Goal: Task Accomplishment & Management: Use online tool/utility

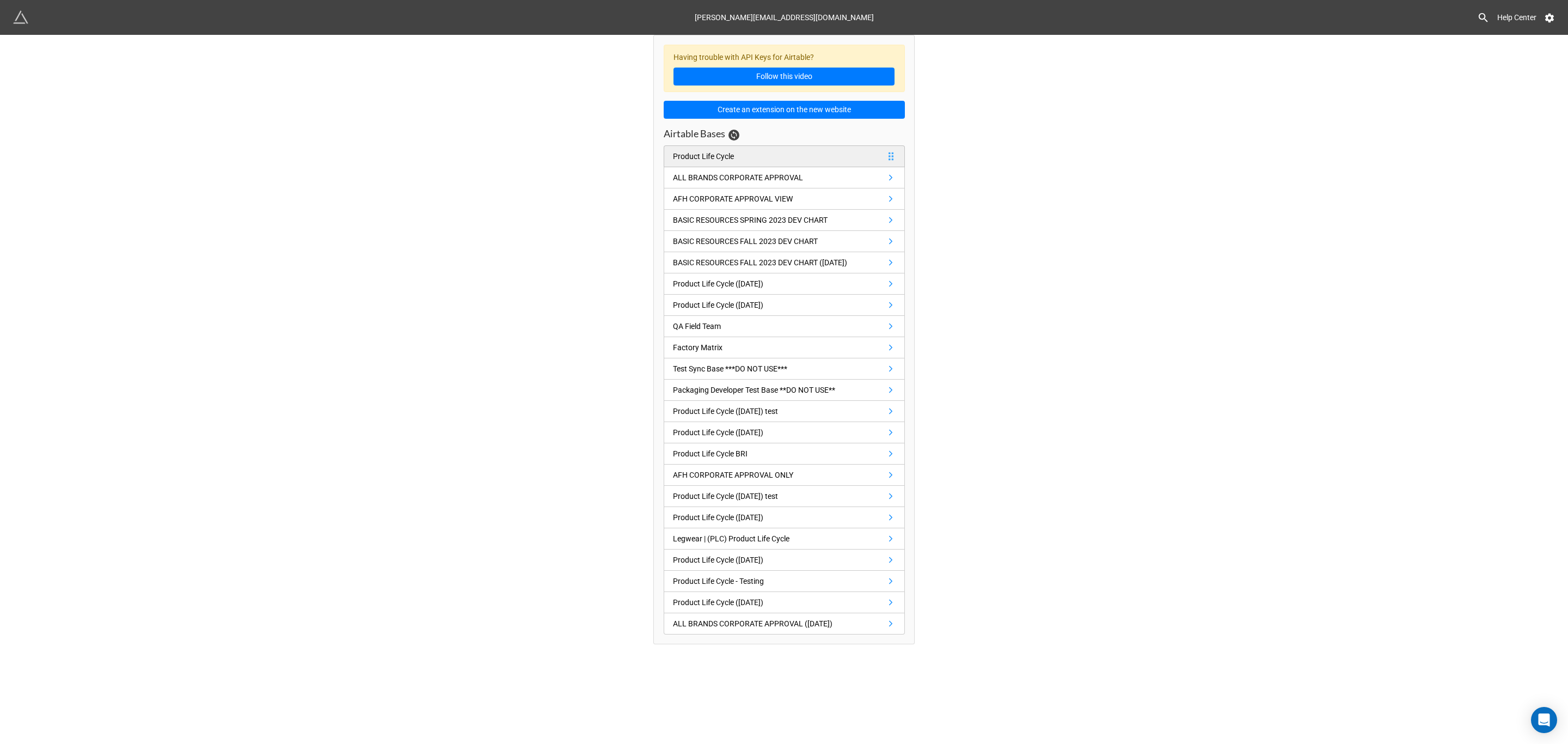
click at [737, 154] on div "Product Life Cycle" at bounding box center [705, 156] width 65 height 12
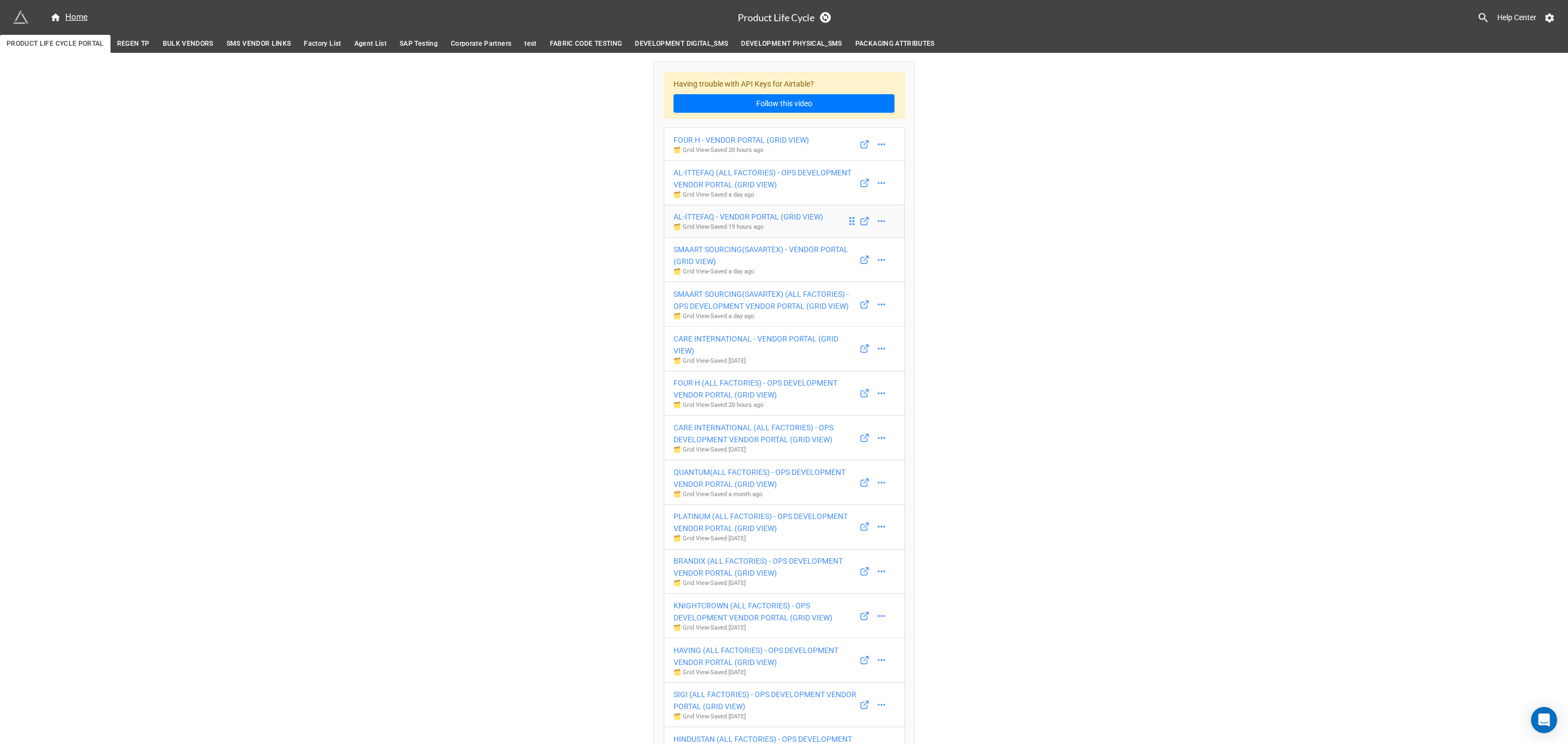
click at [807, 225] on p "🗂️ Grid View - Saved 19 hours ago" at bounding box center [748, 227] width 150 height 9
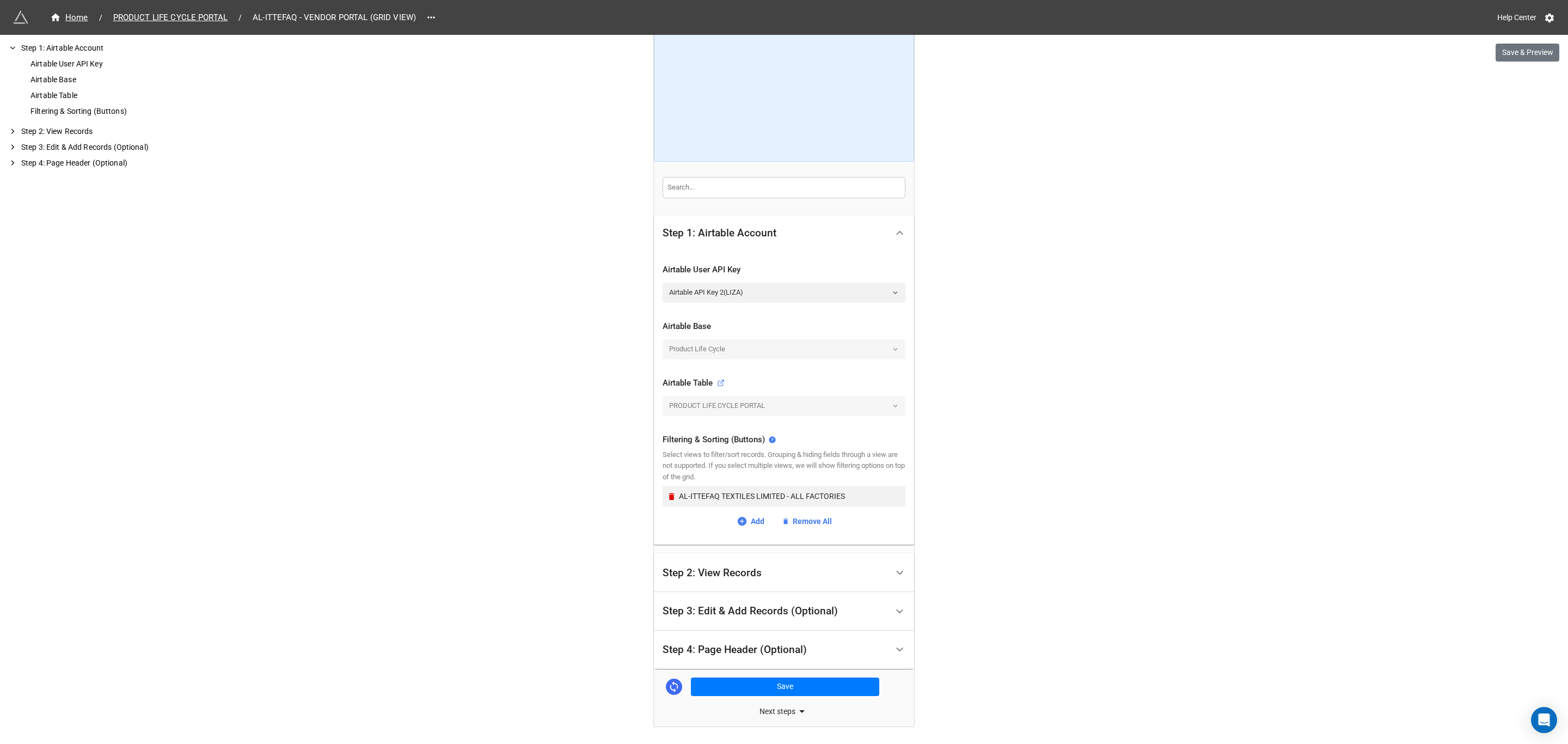
scroll to position [79, 0]
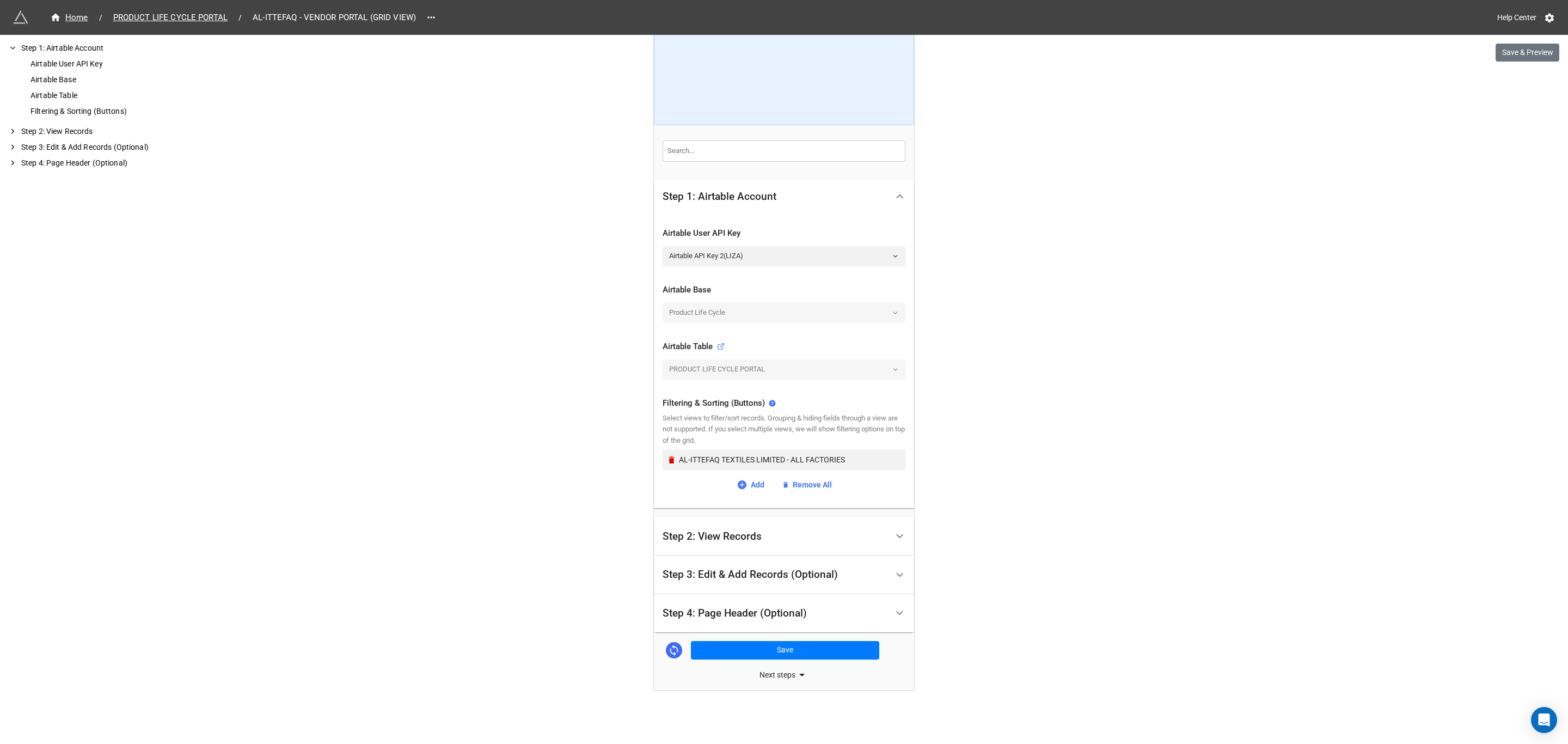
click at [820, 574] on div "Step 3: Edit & Add Records (Optional)" at bounding box center [750, 574] width 175 height 11
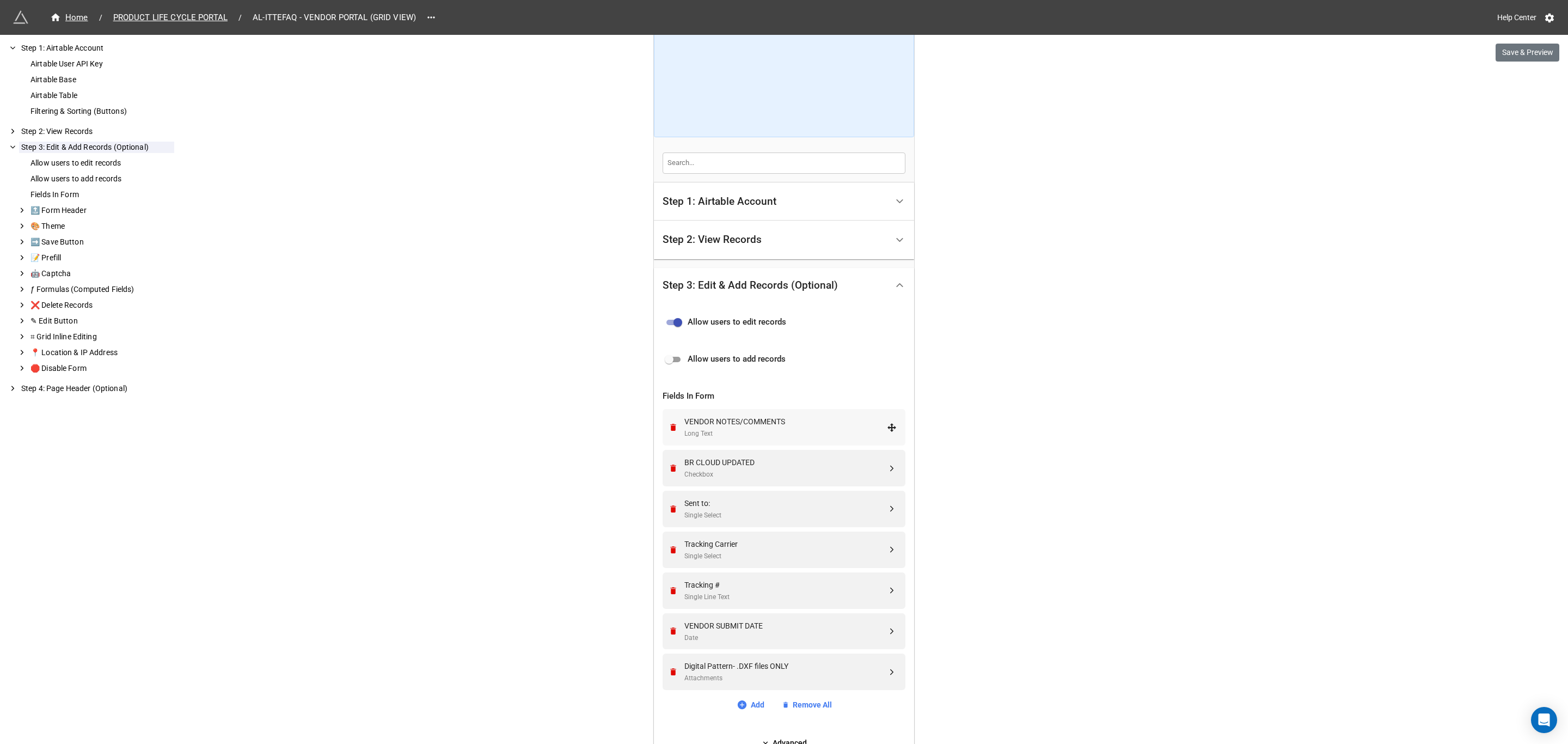
scroll to position [239, 0]
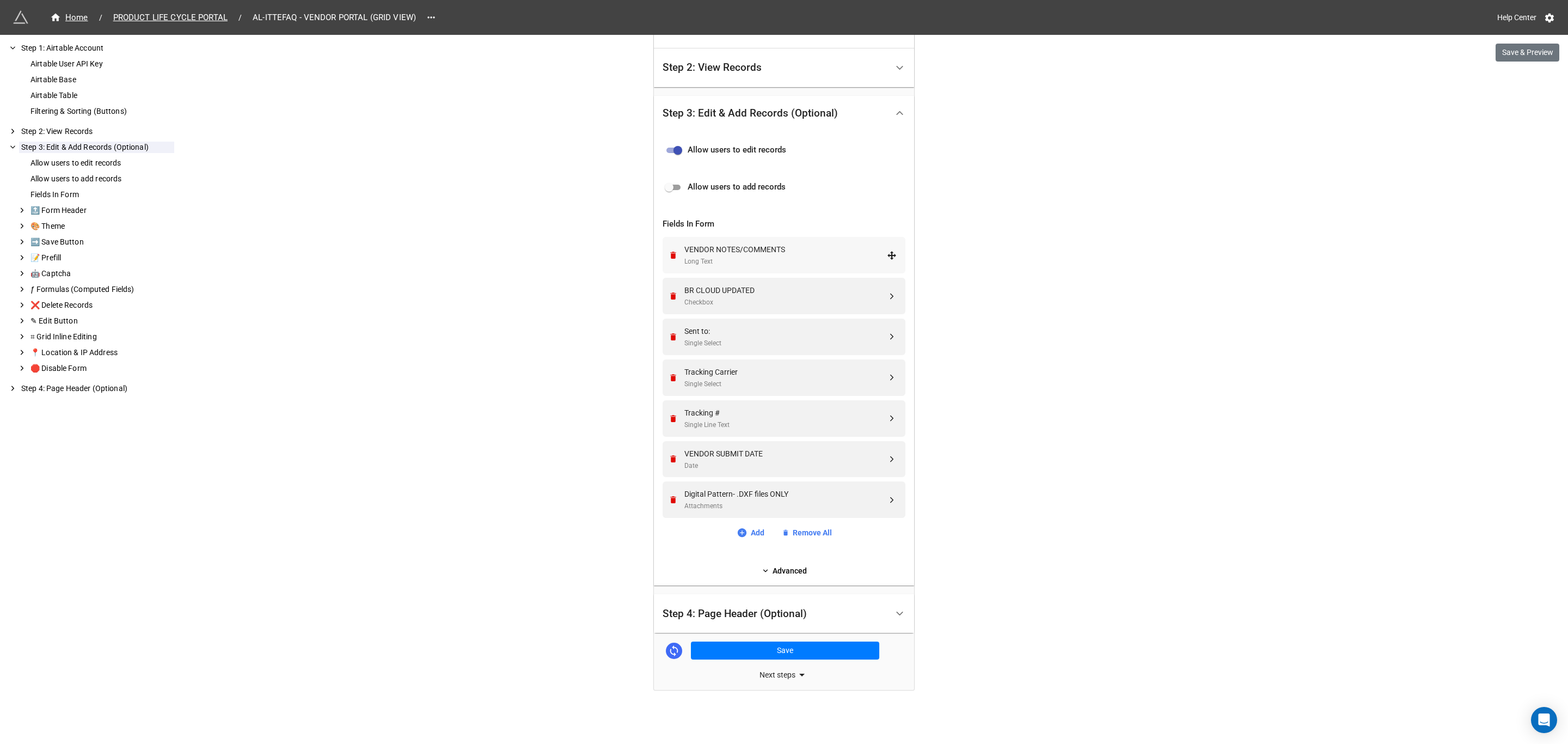
click at [842, 260] on div "Long Text" at bounding box center [785, 261] width 203 height 10
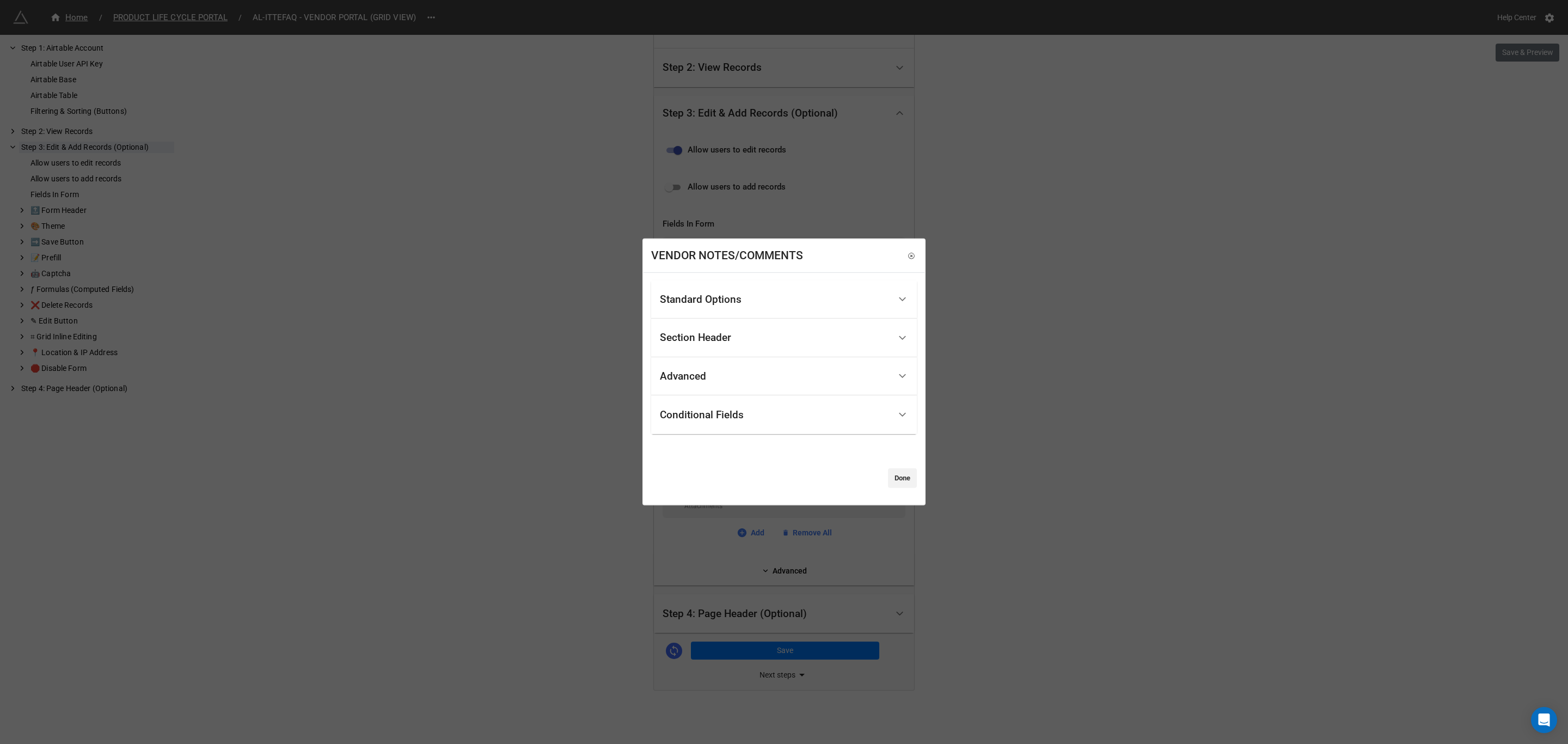
click at [865, 295] on div "Standard Options" at bounding box center [775, 299] width 231 height 26
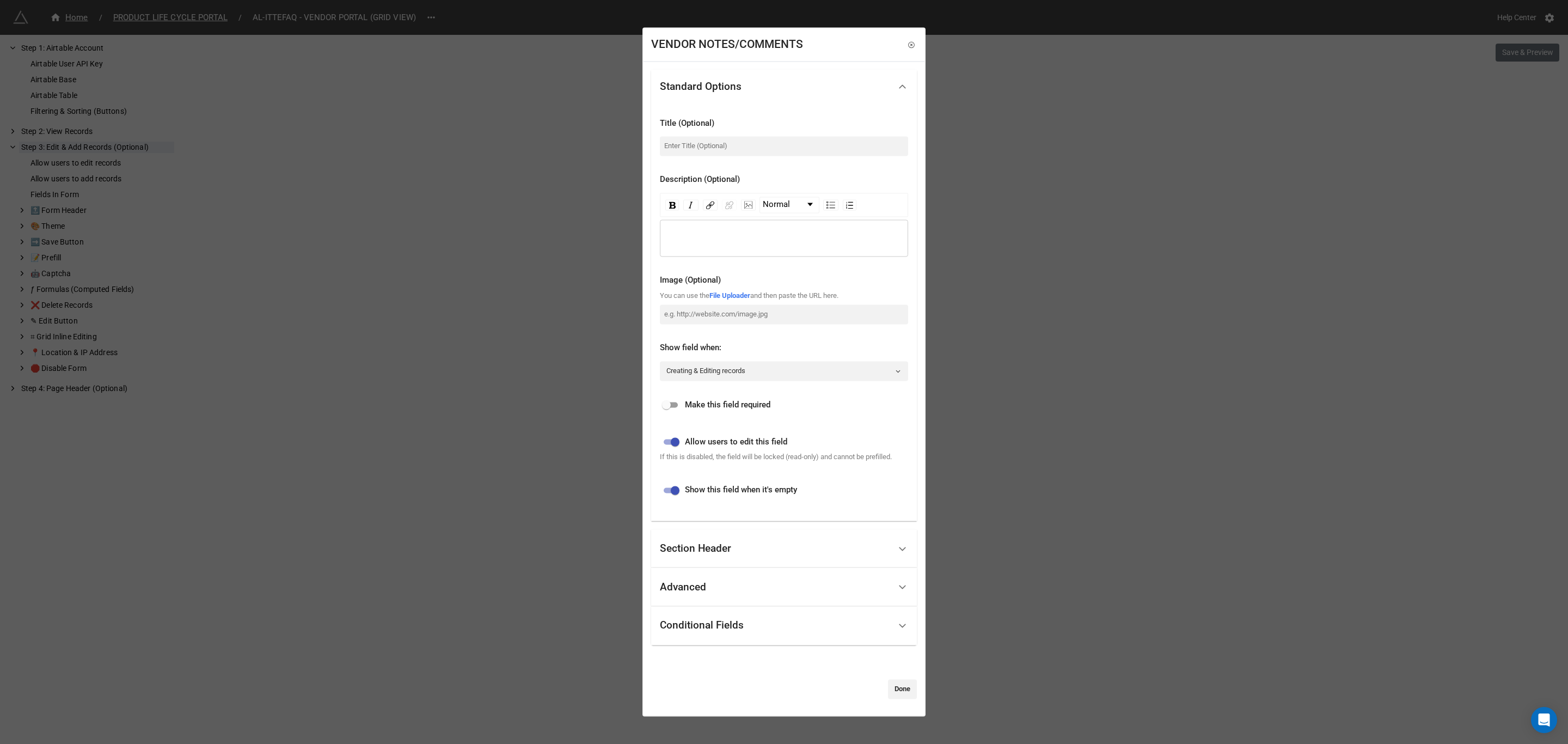
click at [880, 579] on div "Advanced" at bounding box center [775, 587] width 231 height 26
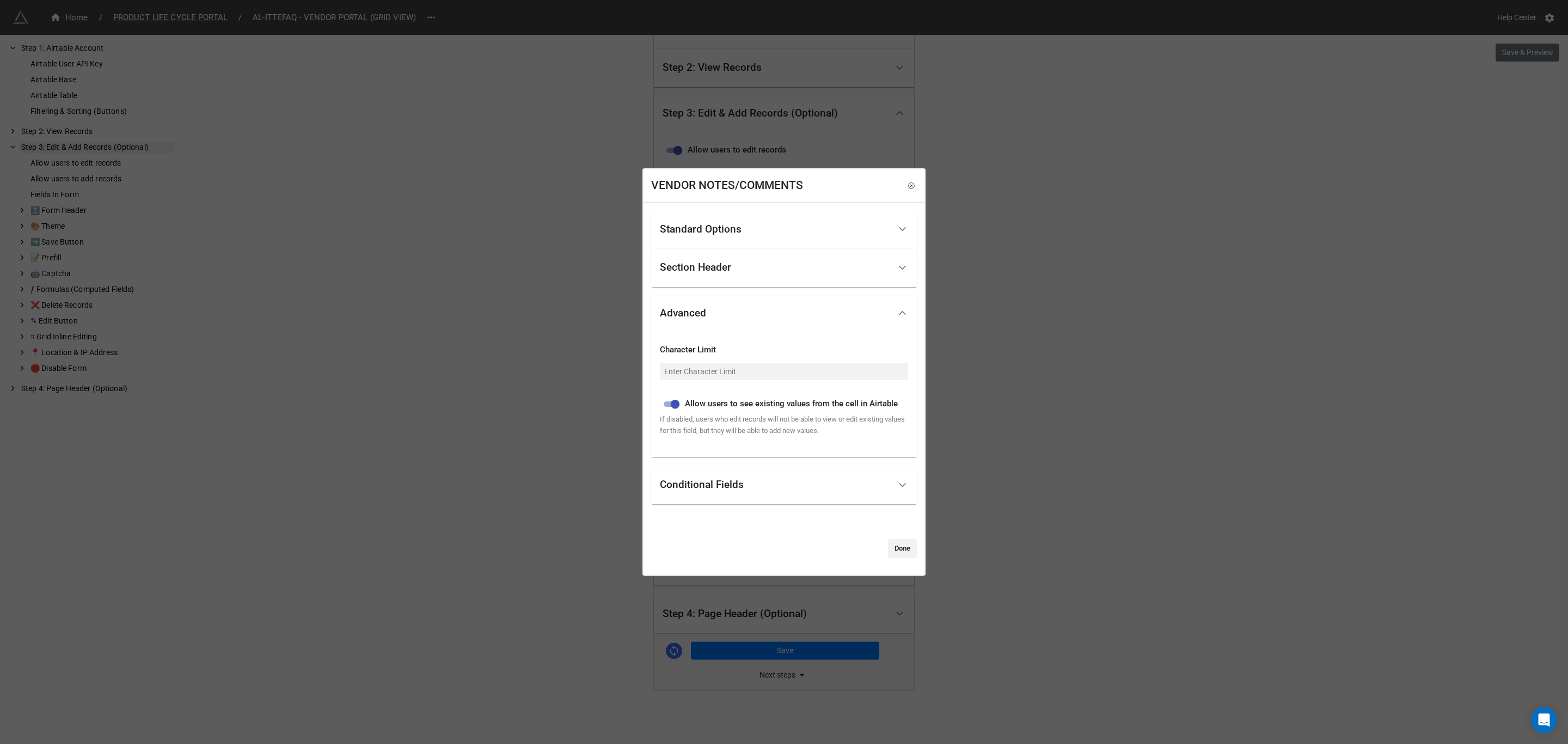
click at [1072, 438] on div "VENDOR NOTES/COMMENTS Standard Options Title (Optional) Description (Optional) …" at bounding box center [784, 372] width 1568 height 744
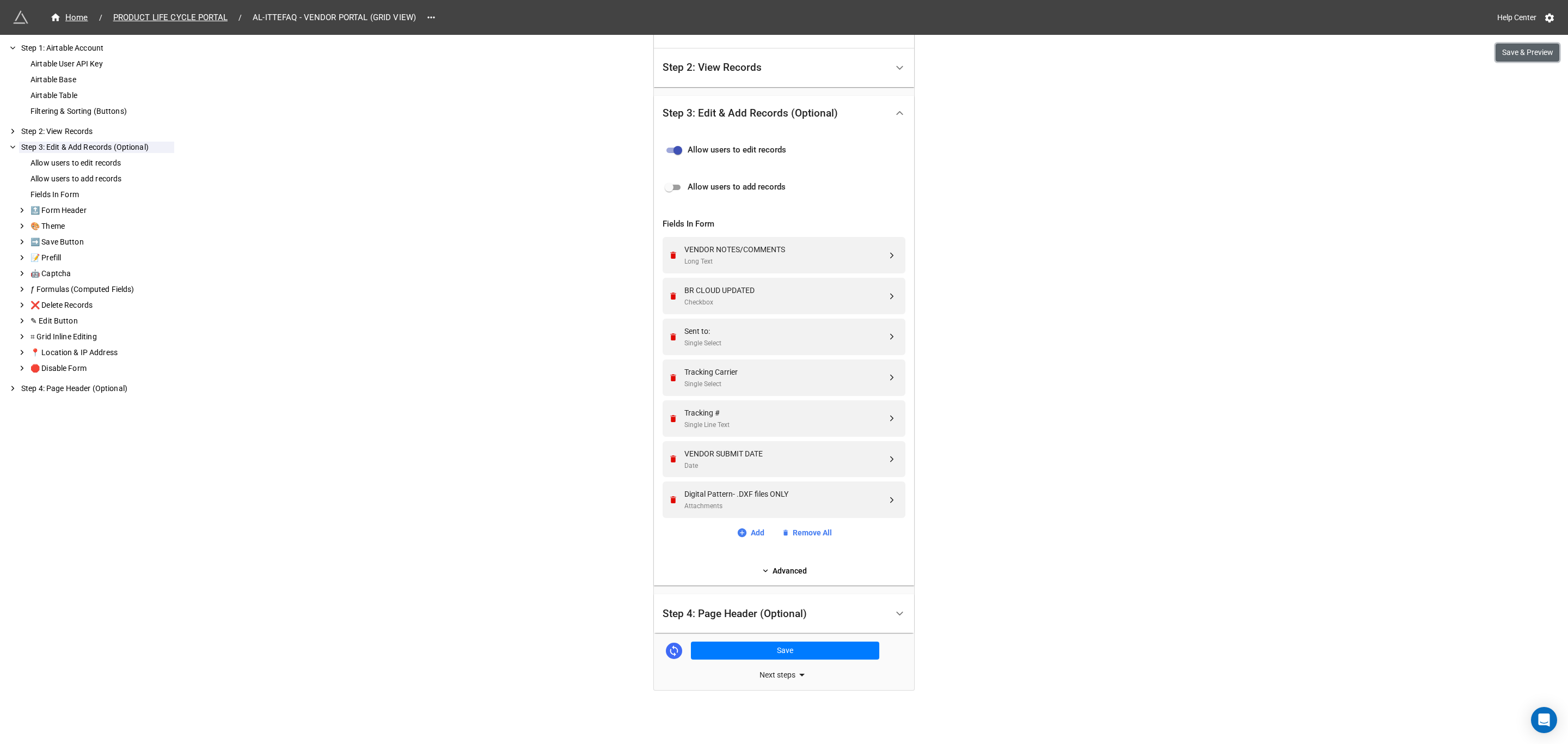
click at [1529, 46] on button "Save & Preview" at bounding box center [1527, 52] width 64 height 18
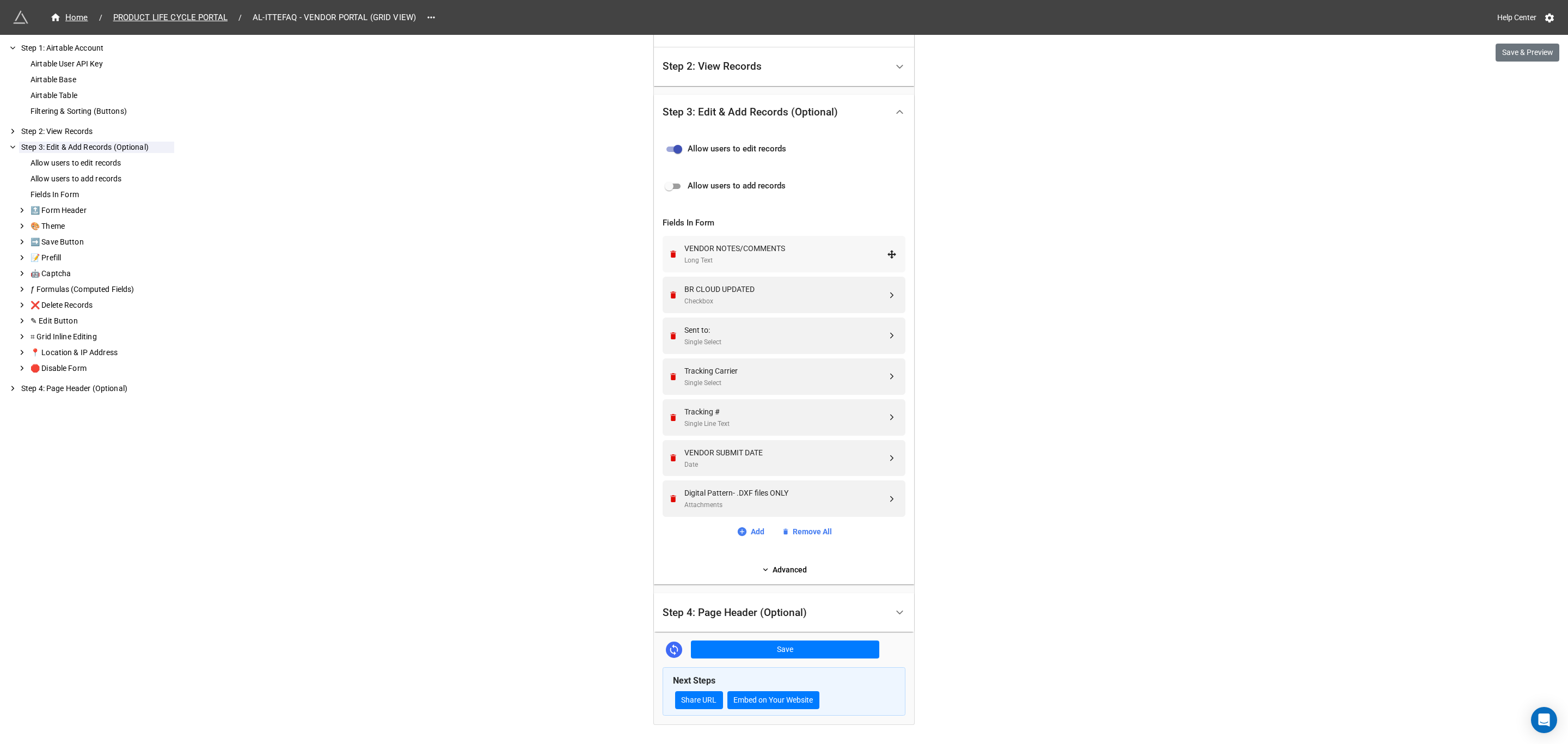
click at [821, 248] on div "VENDOR NOTES/COMMENTS" at bounding box center [785, 248] width 203 height 12
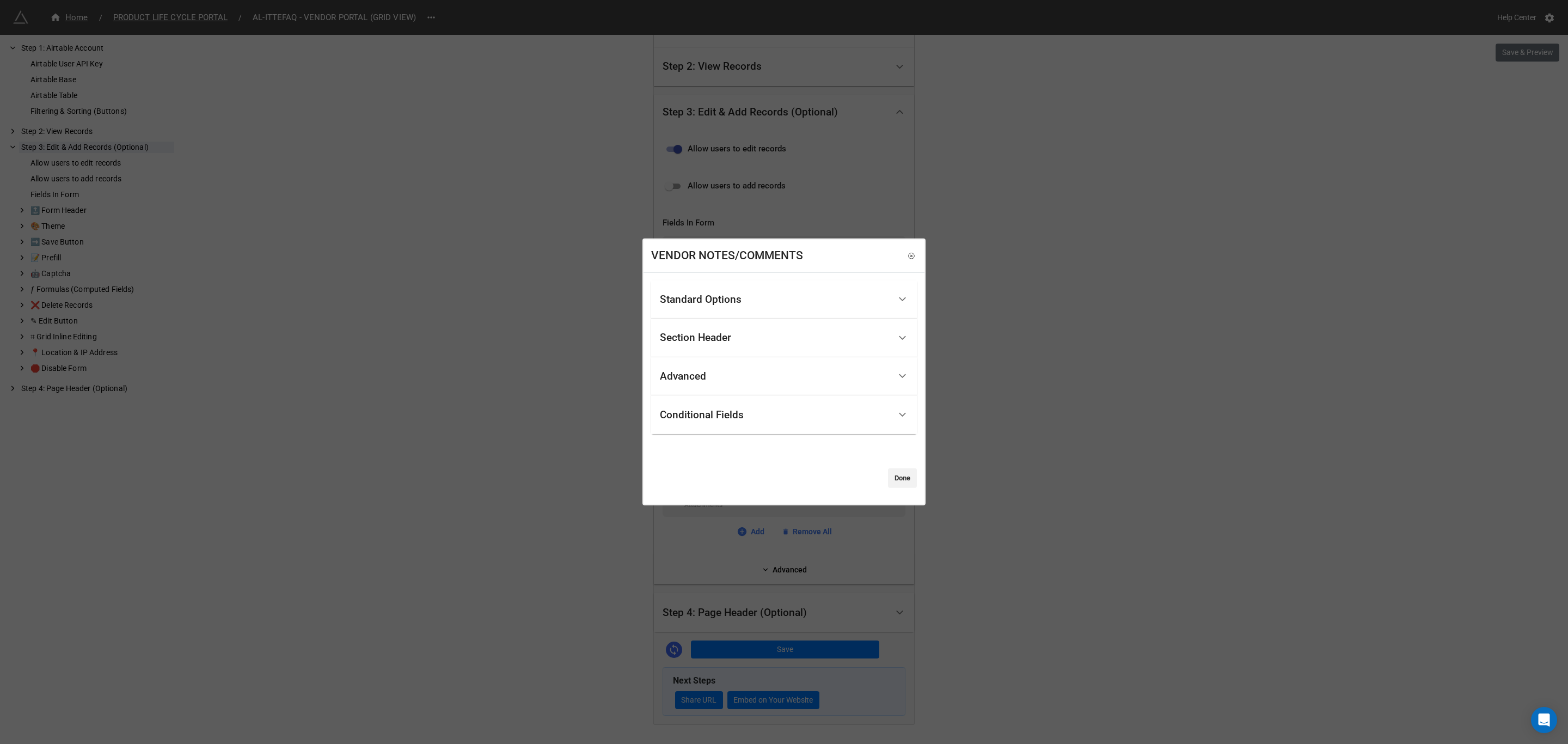
click at [897, 300] on icon at bounding box center [903, 300] width 12 height 12
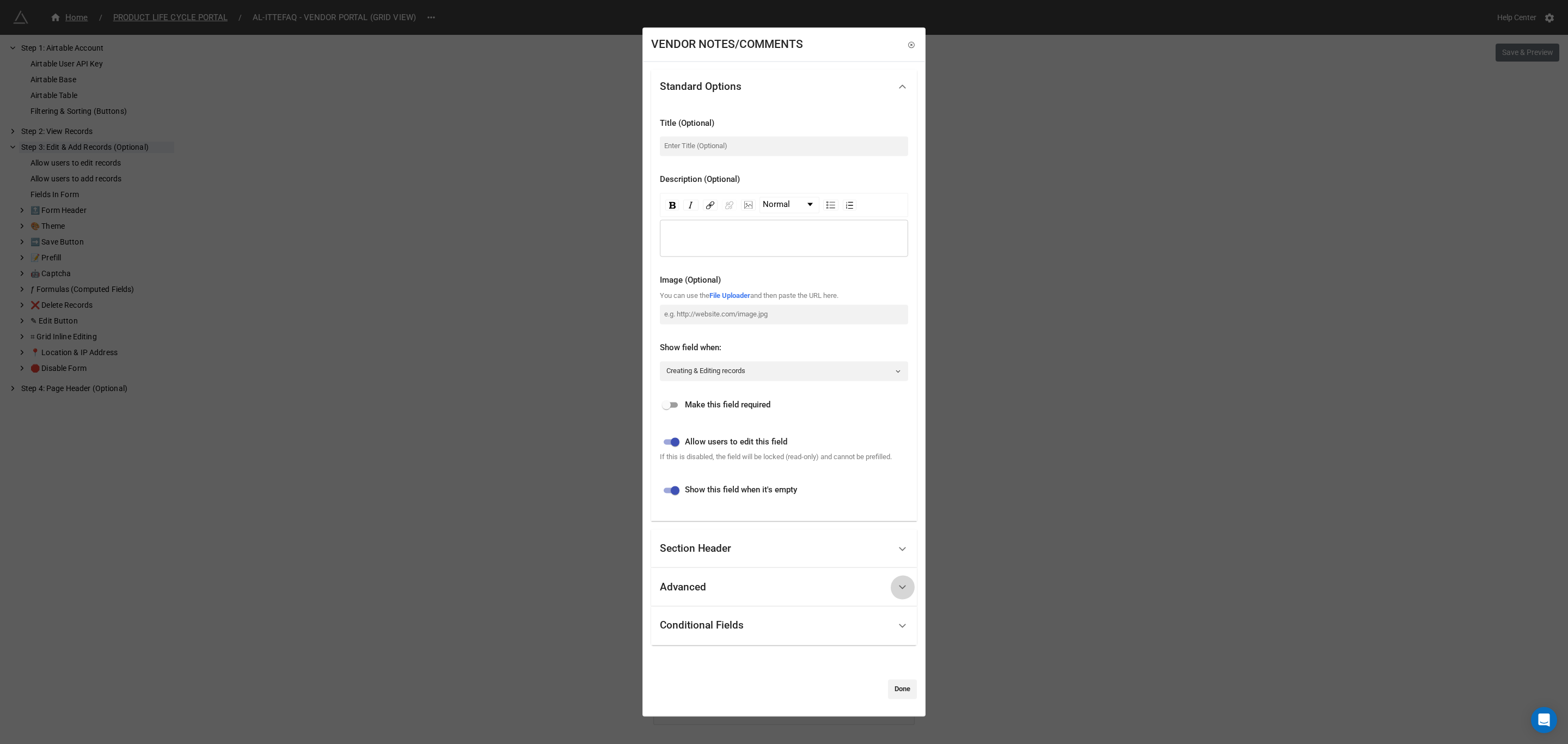
click at [897, 584] on icon at bounding box center [903, 588] width 12 height 12
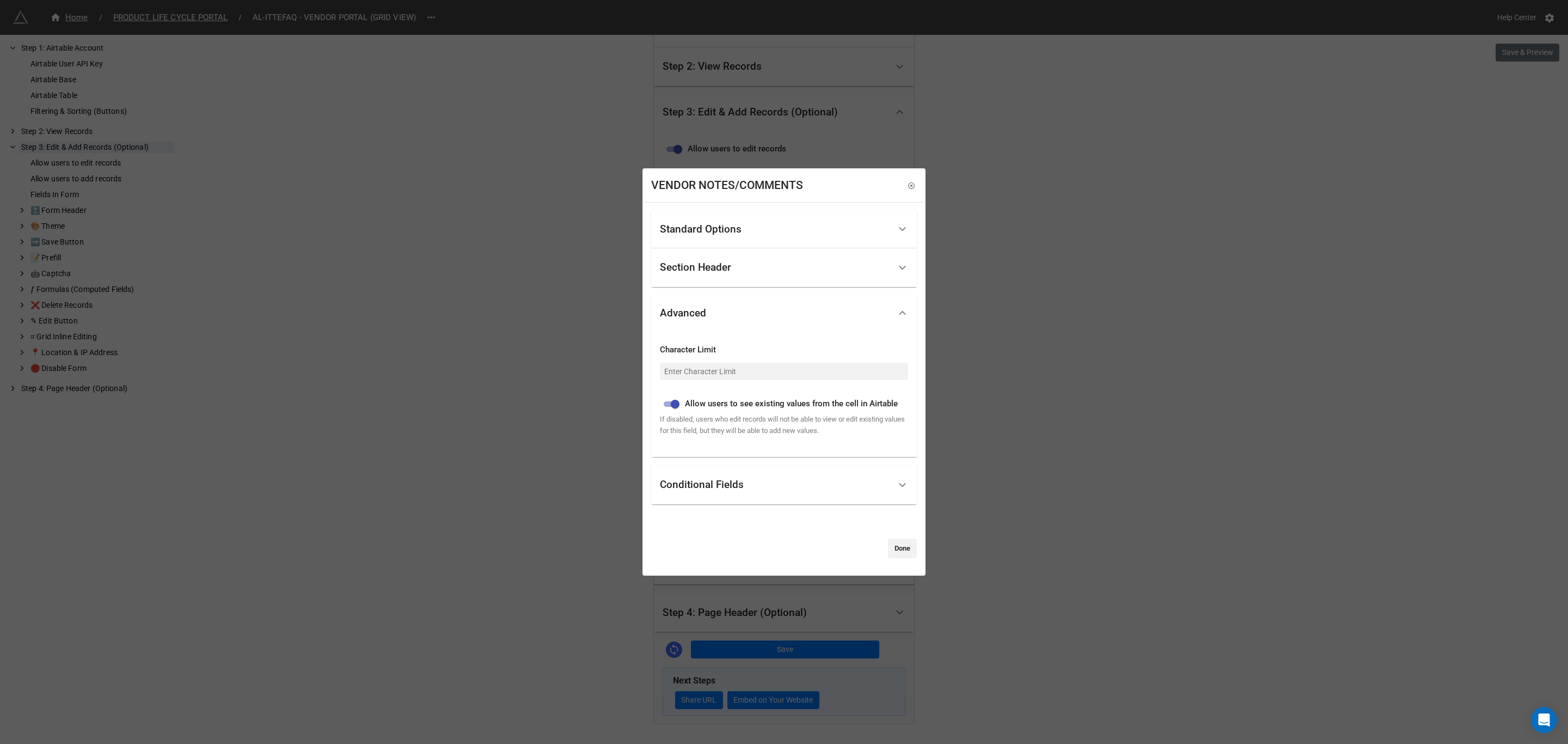
click at [1155, 408] on div "VENDOR NOTES/COMMENTS Standard Options Title (Optional) Description (Optional) …" at bounding box center [784, 372] width 1568 height 744
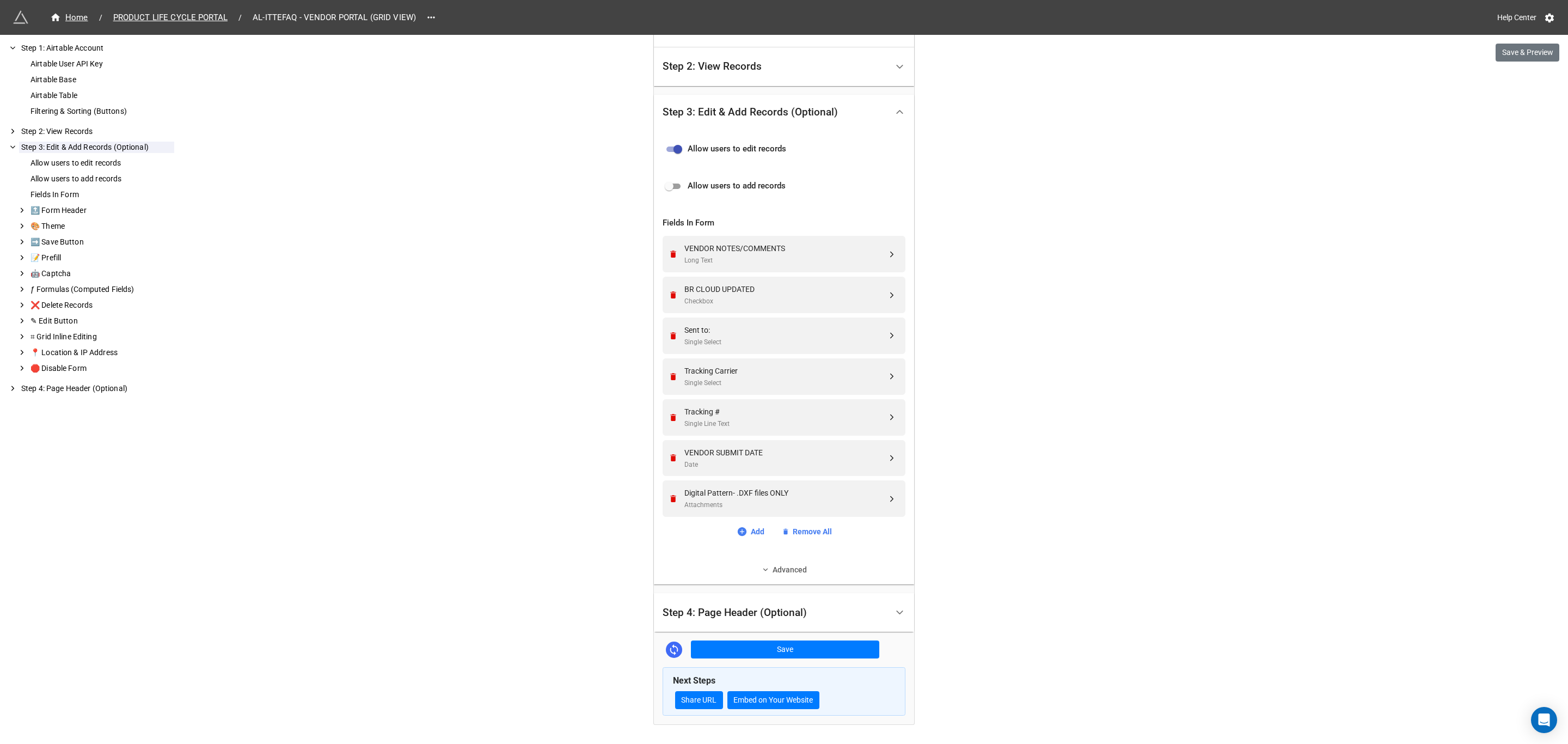
click at [777, 568] on link "Advanced" at bounding box center [784, 570] width 243 height 12
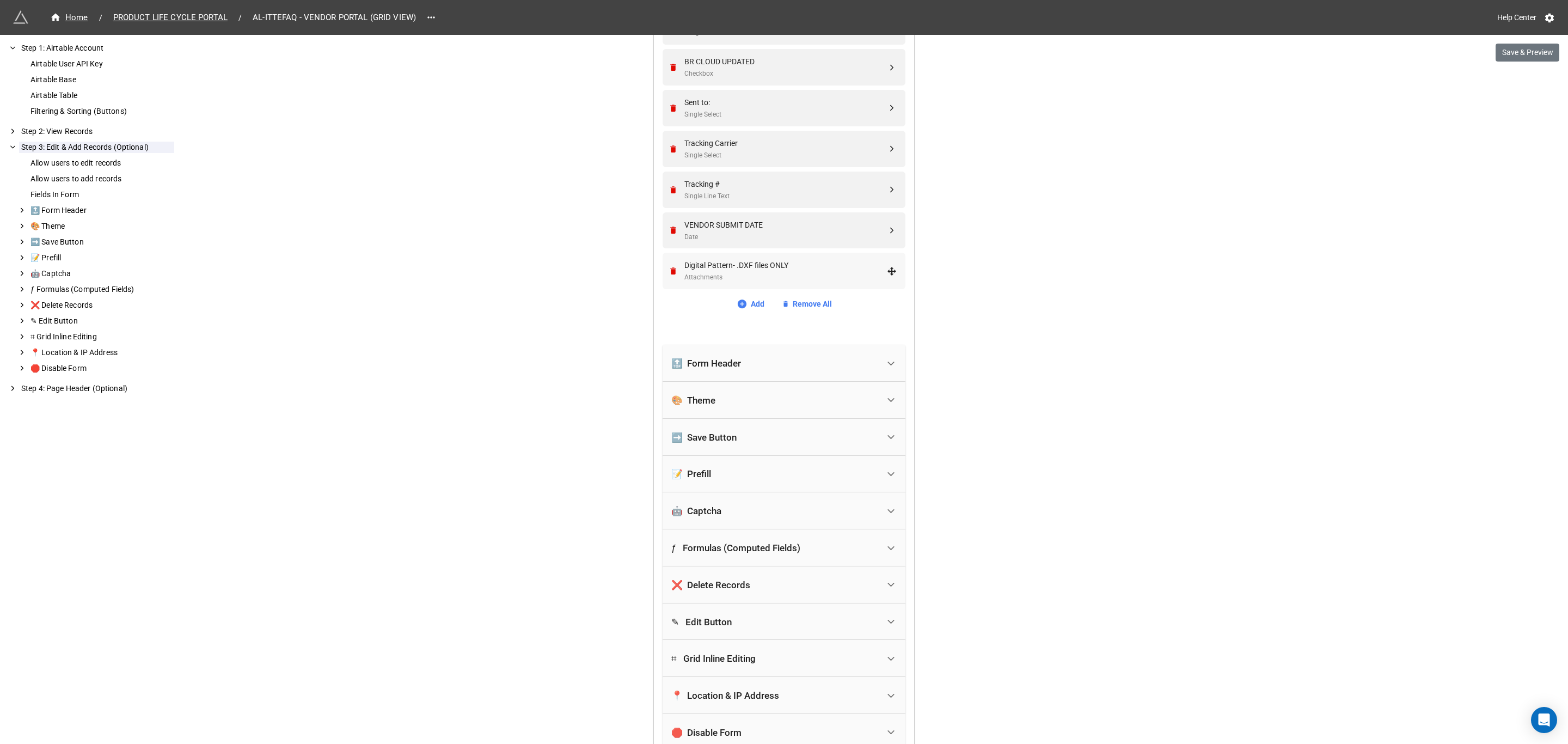
scroll to position [566, 0]
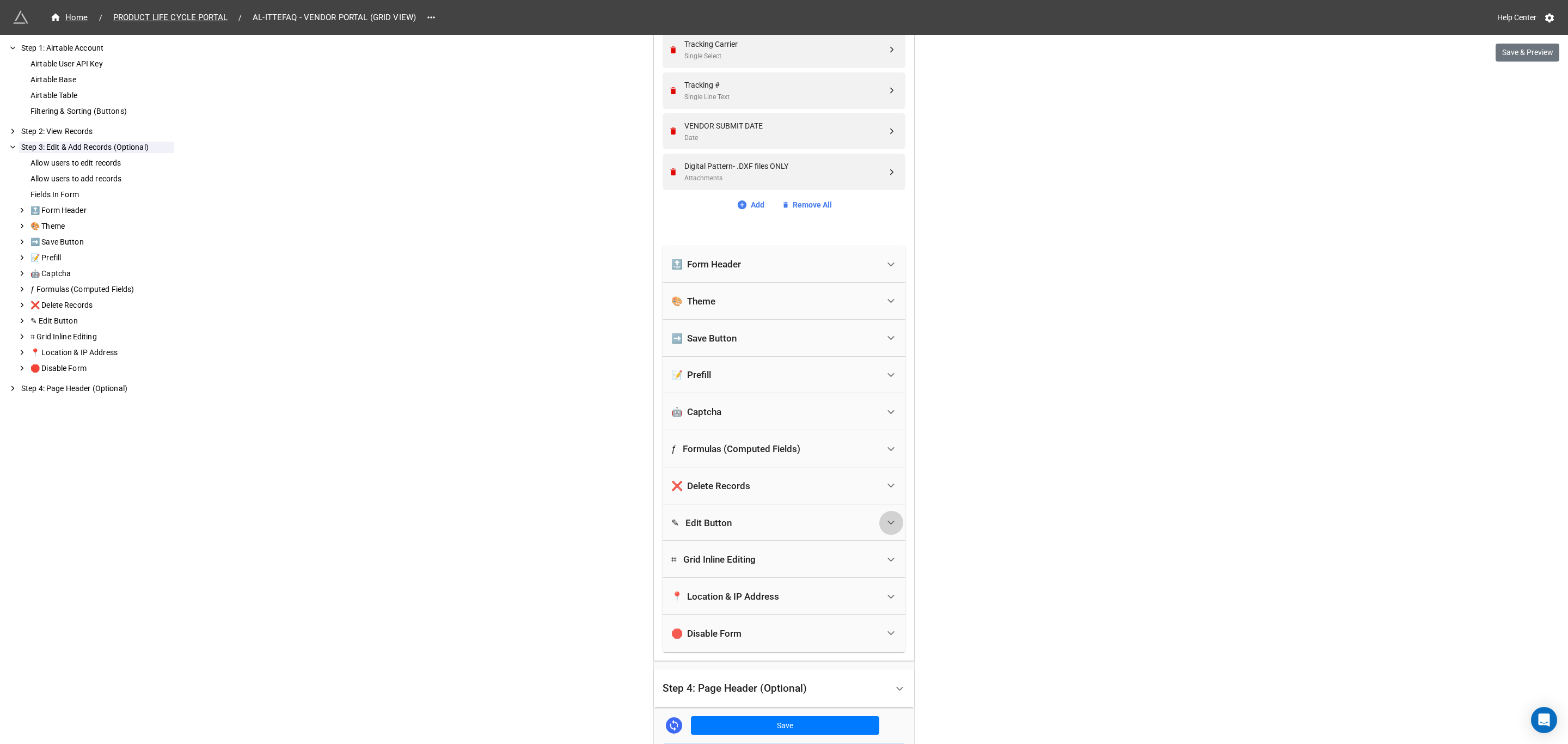
click at [885, 519] on icon at bounding box center [891, 523] width 12 height 12
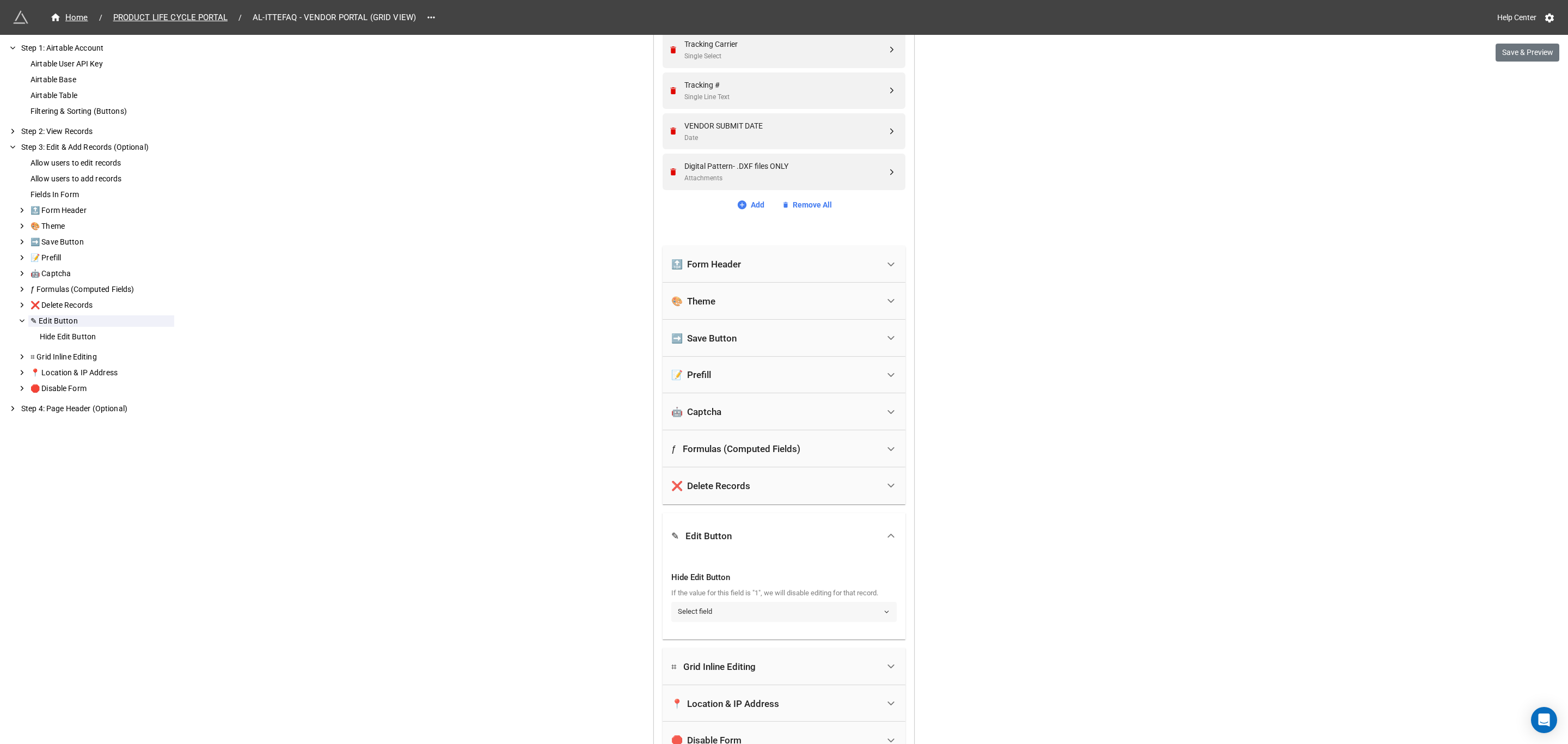
click at [884, 608] on link "Select field" at bounding box center [784, 612] width 225 height 20
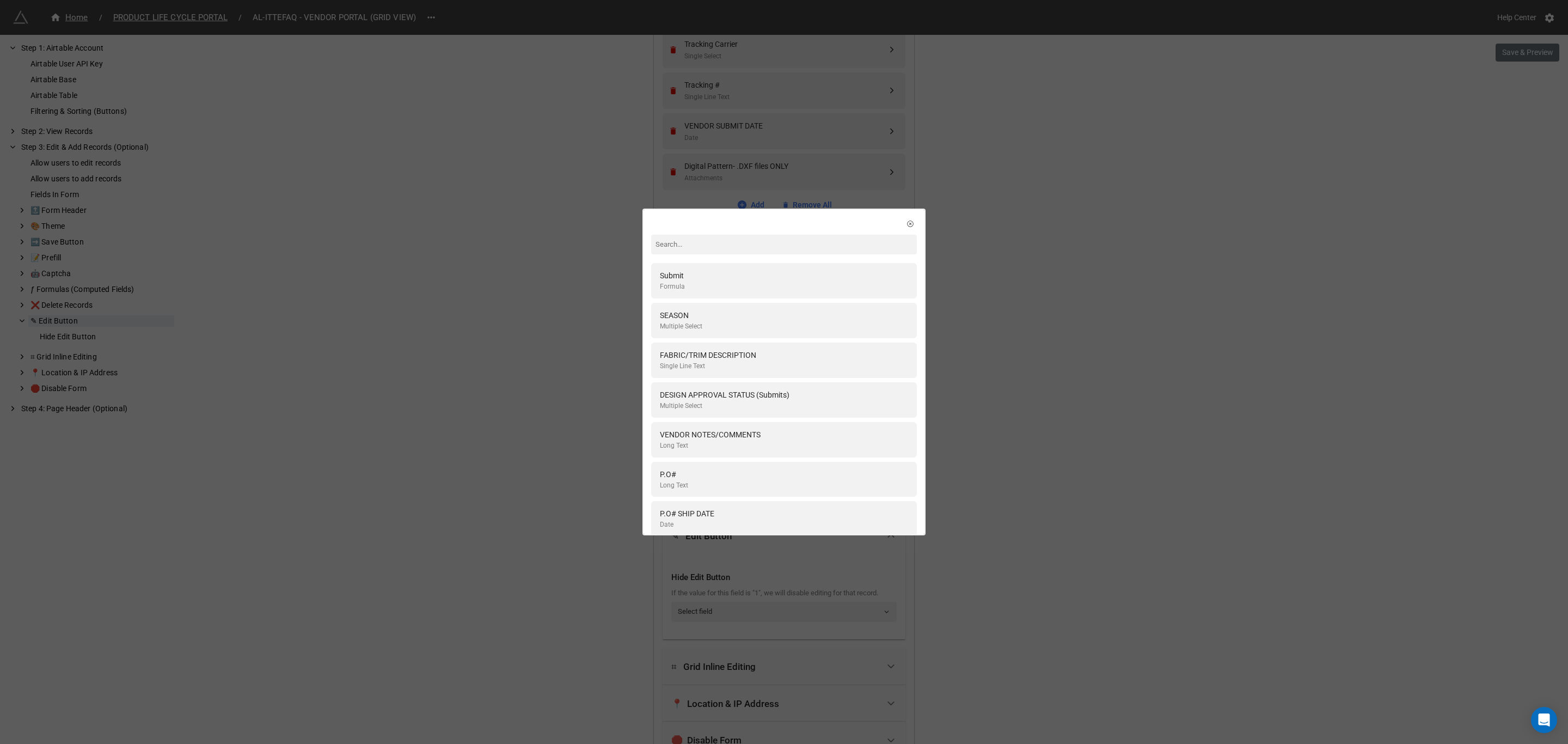
click at [1096, 375] on div "Submit Formula SEASON Multiple Select FABRIC/TRIM DESCRIPTION Single Line Text …" at bounding box center [784, 372] width 1568 height 744
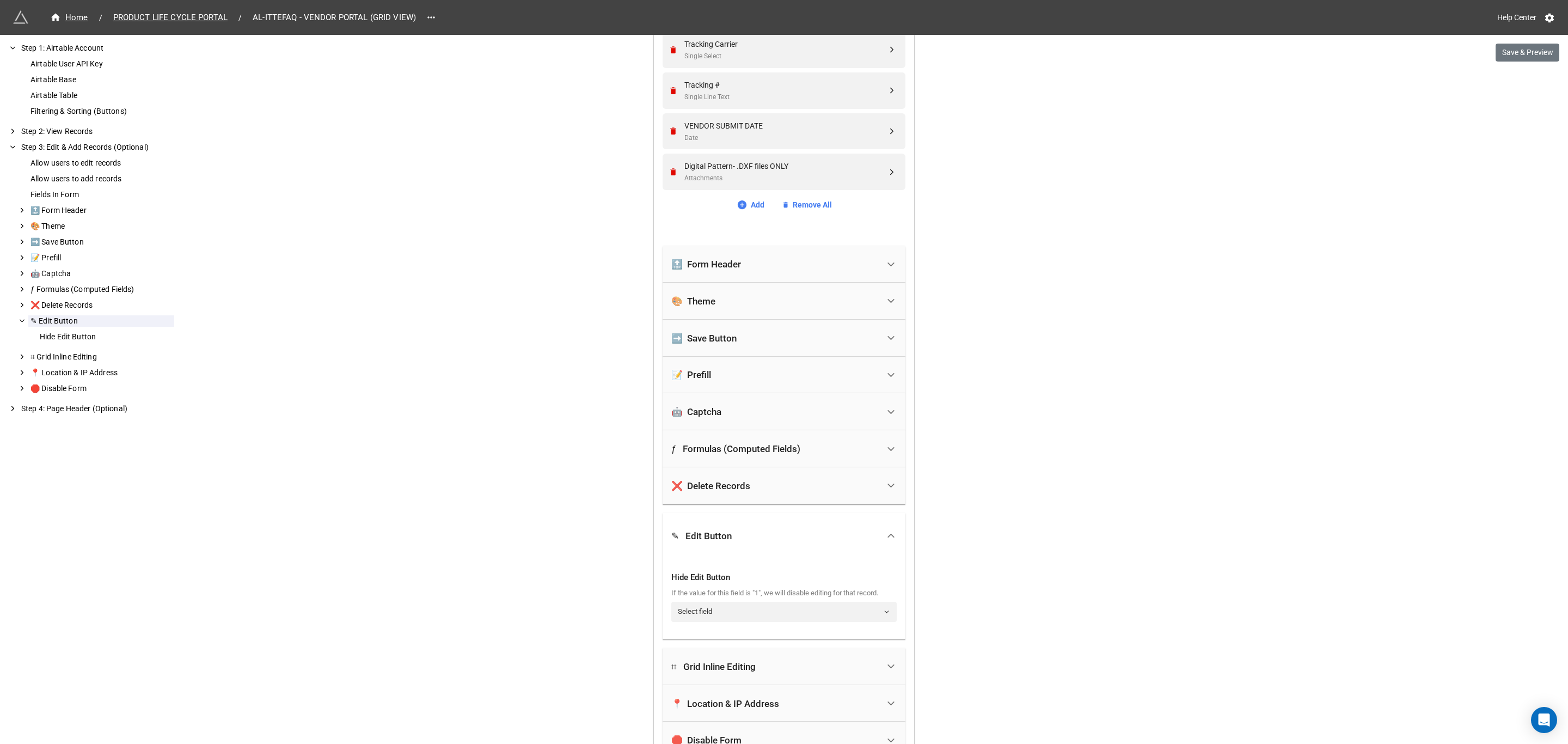
click at [888, 532] on icon at bounding box center [891, 536] width 12 height 12
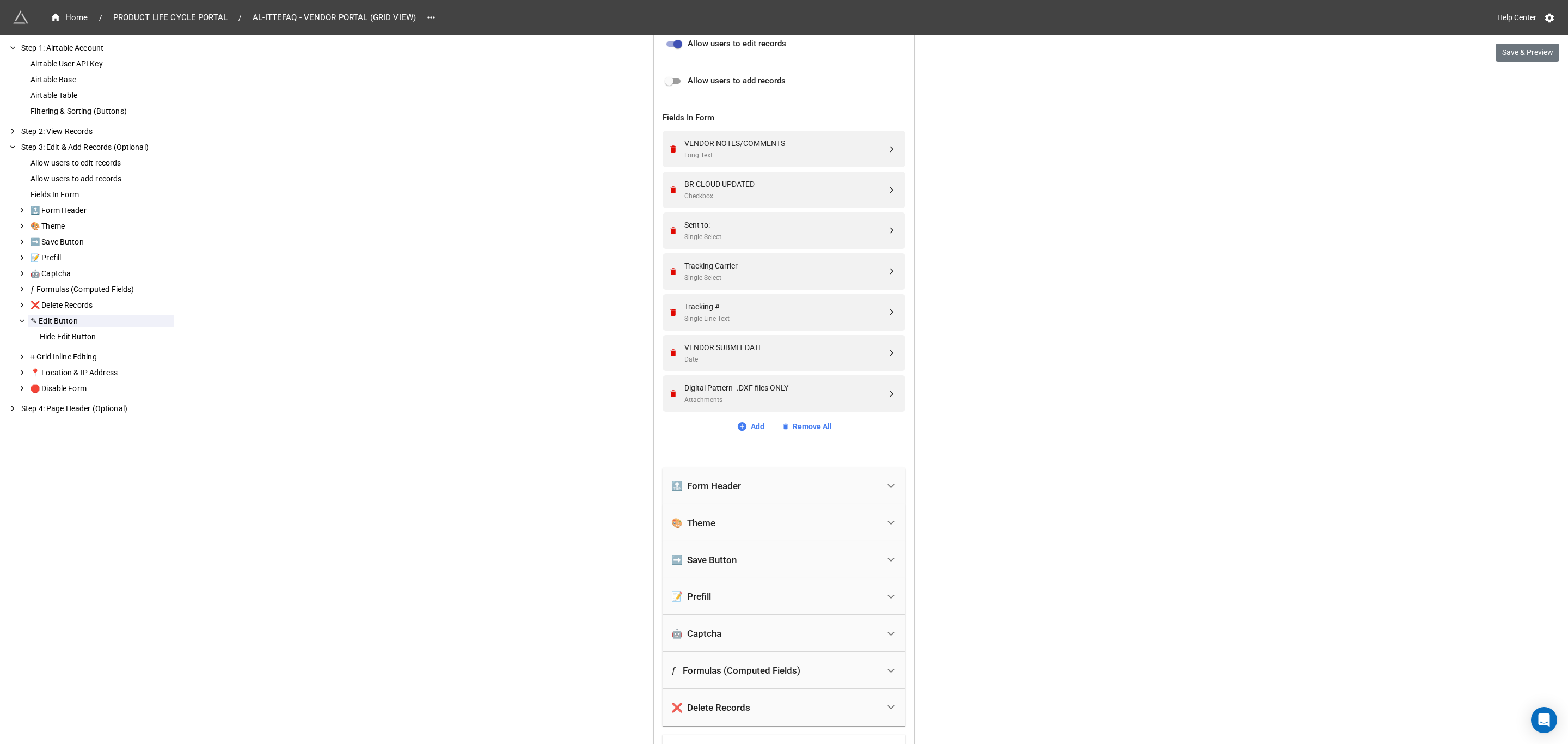
scroll to position [320, 0]
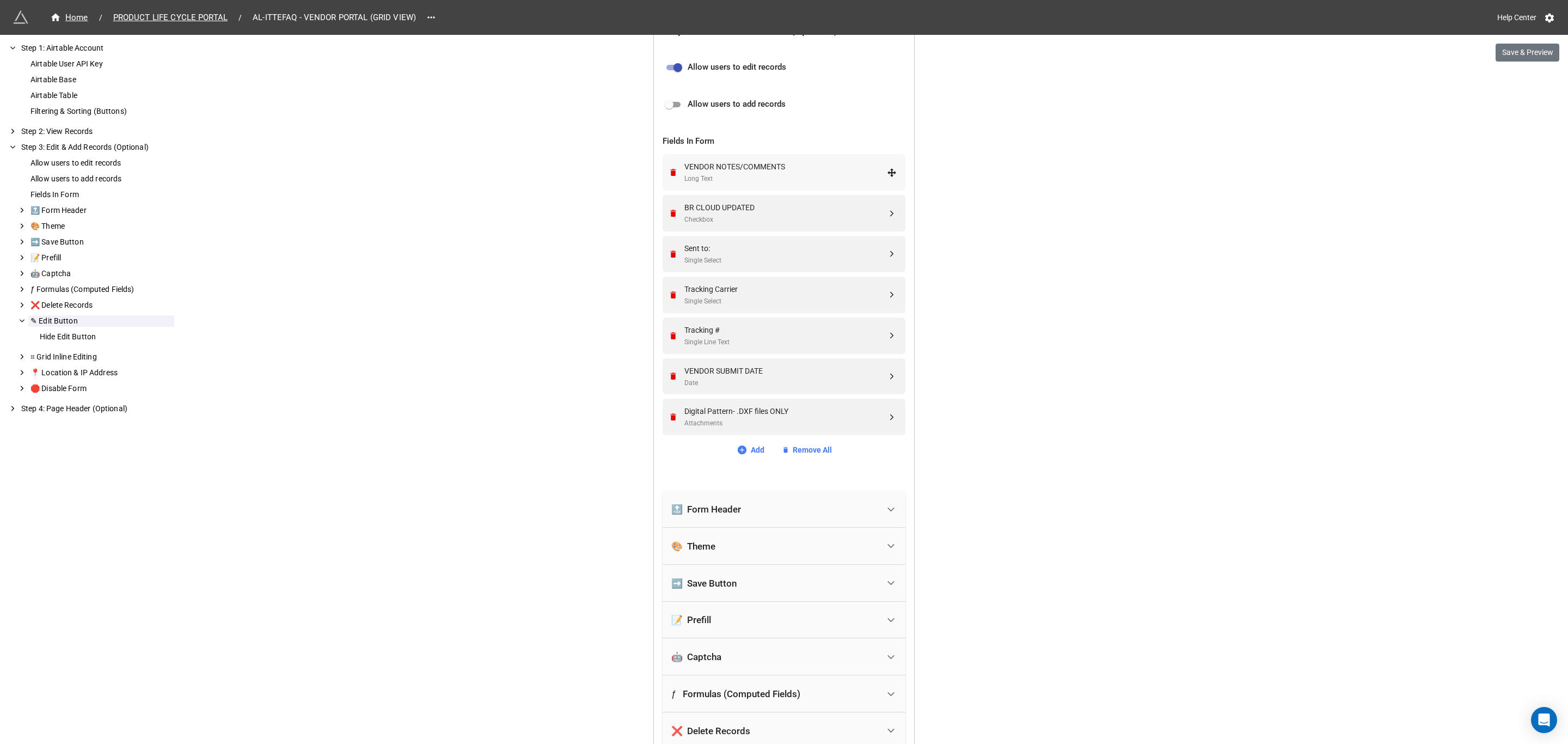
click at [894, 170] on div "VENDOR NOTES/COMMENTS Long Text" at bounding box center [784, 173] width 243 height 37
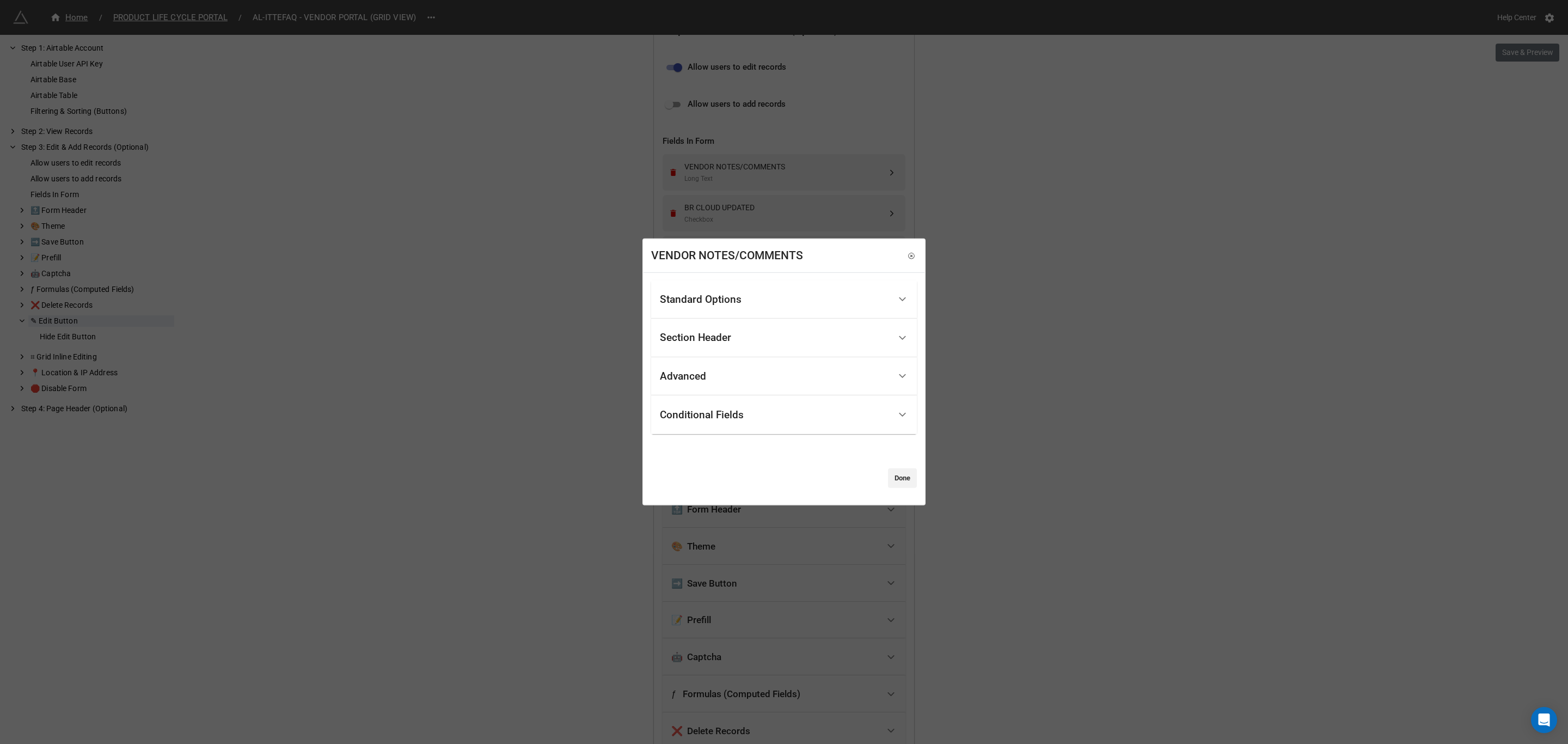
click at [903, 416] on icon at bounding box center [903, 415] width 12 height 12
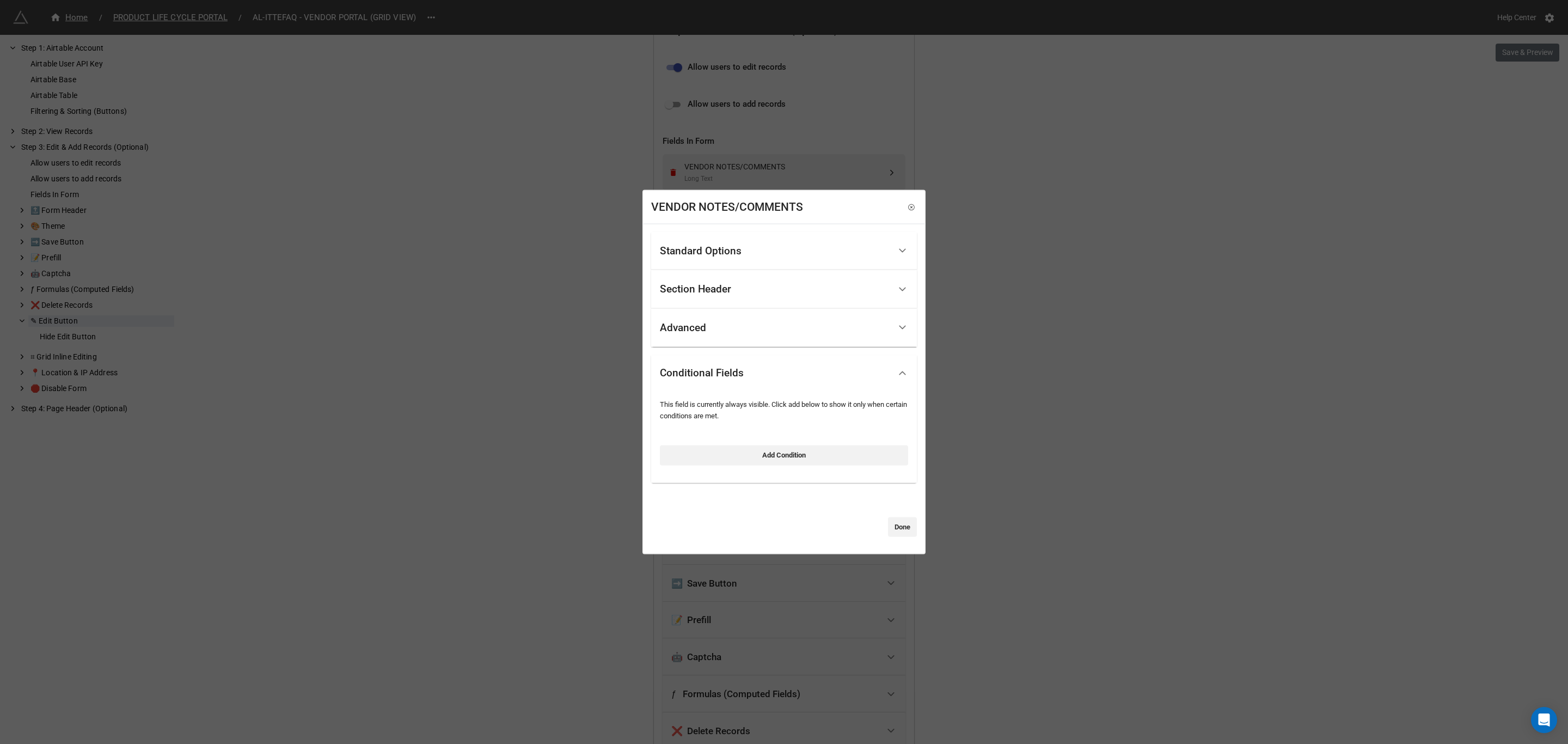
click at [903, 416] on div "This field is currently always visible. Click add below to show it only when ce…" at bounding box center [784, 411] width 248 height 22
click at [899, 324] on icon at bounding box center [903, 328] width 12 height 12
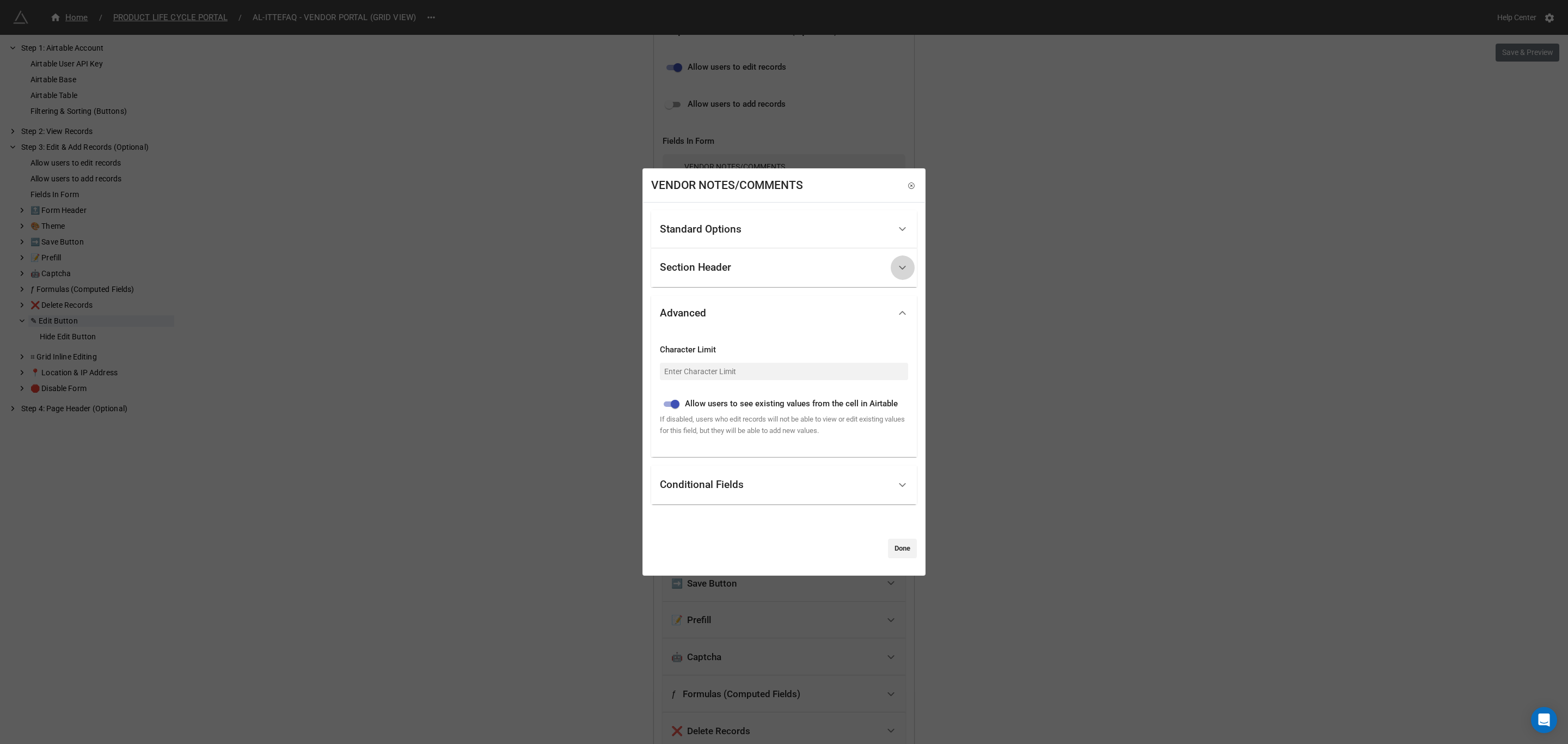
click at [899, 268] on icon at bounding box center [903, 268] width 12 height 12
click at [899, 236] on div at bounding box center [902, 228] width 24 height 24
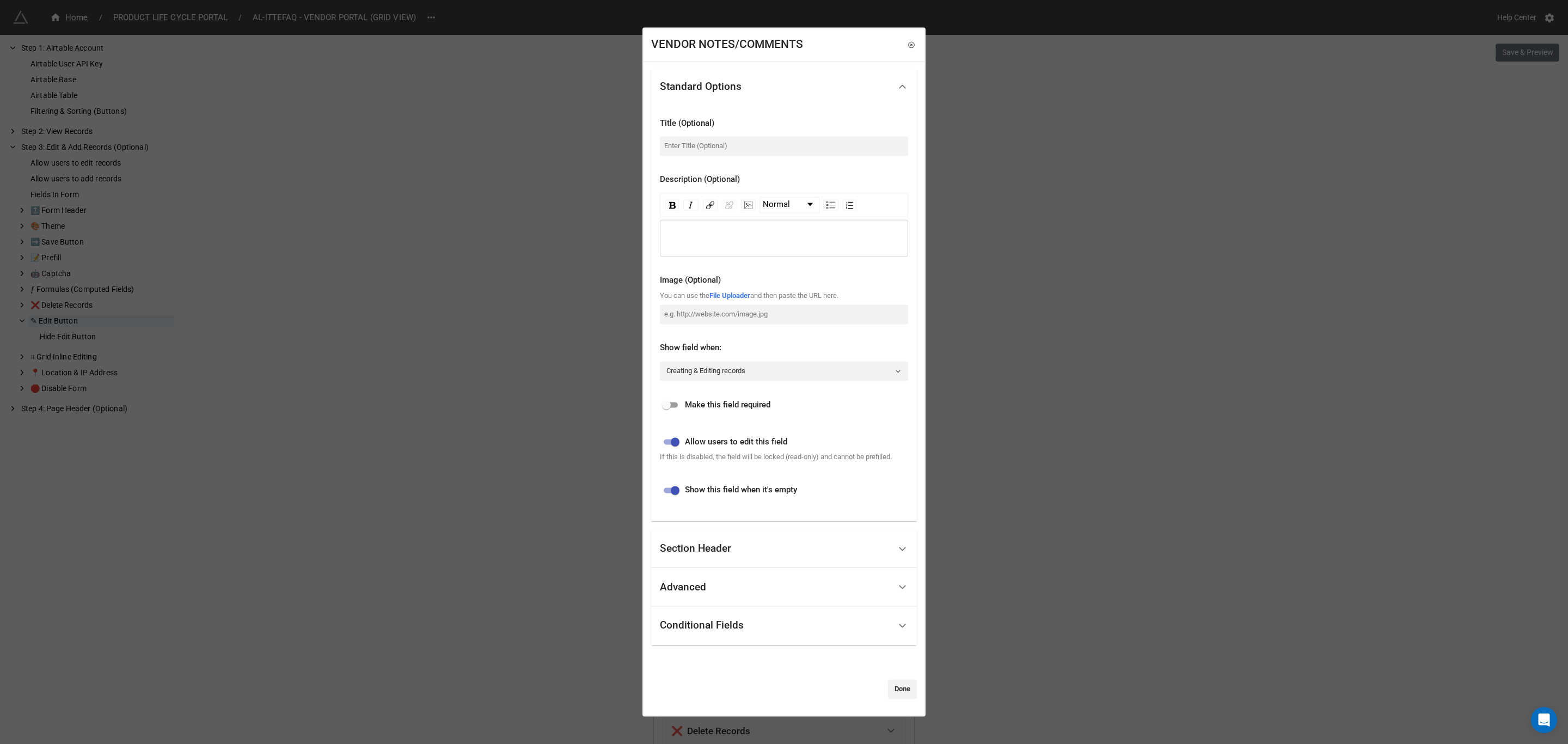
click at [678, 438] on input "checkbox" at bounding box center [675, 442] width 39 height 13
click at [672, 441] on input "checkbox" at bounding box center [666, 442] width 39 height 13
checkbox input "true"
click at [902, 685] on link "Done" at bounding box center [902, 689] width 29 height 20
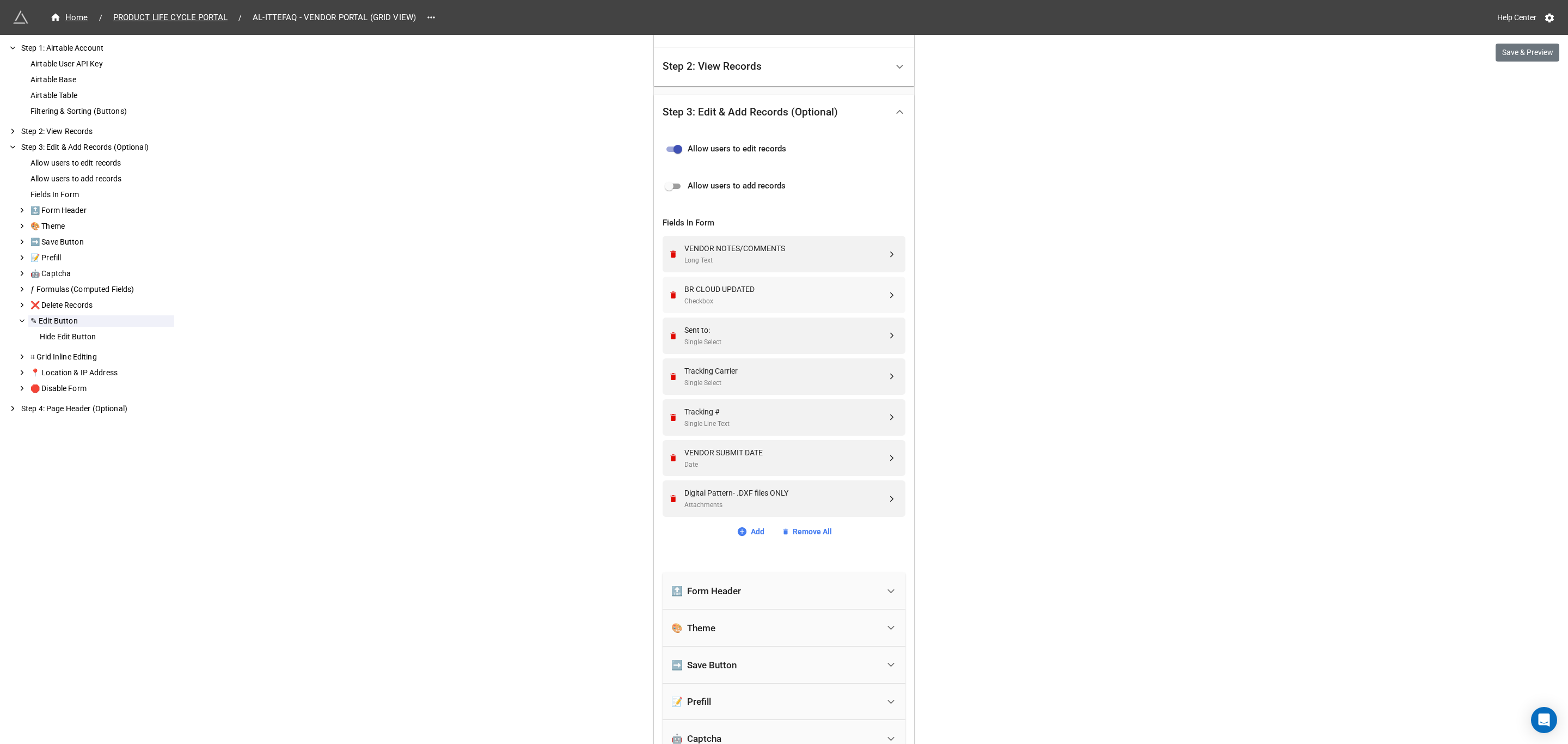
scroll to position [157, 0]
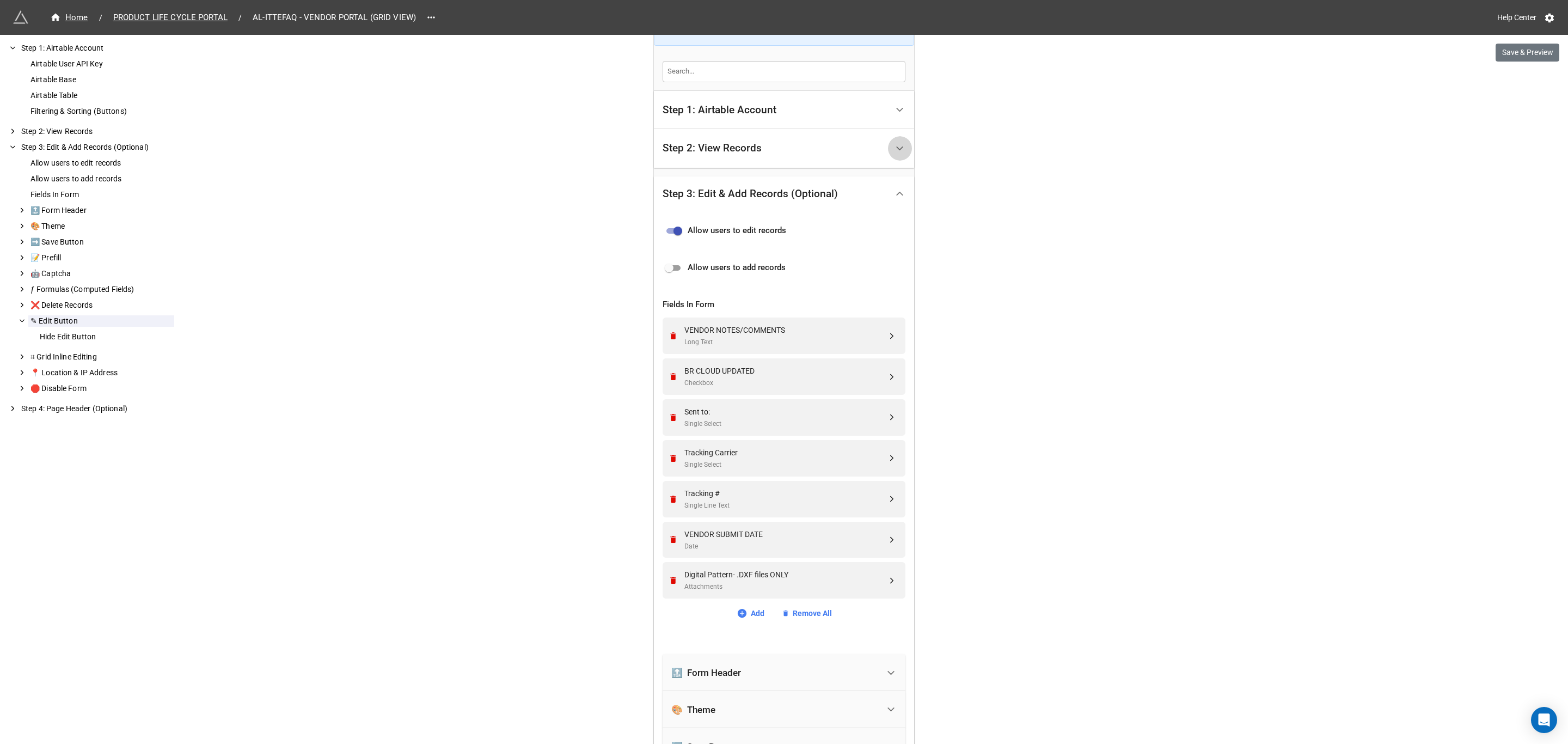
click at [889, 142] on div at bounding box center [899, 148] width 24 height 24
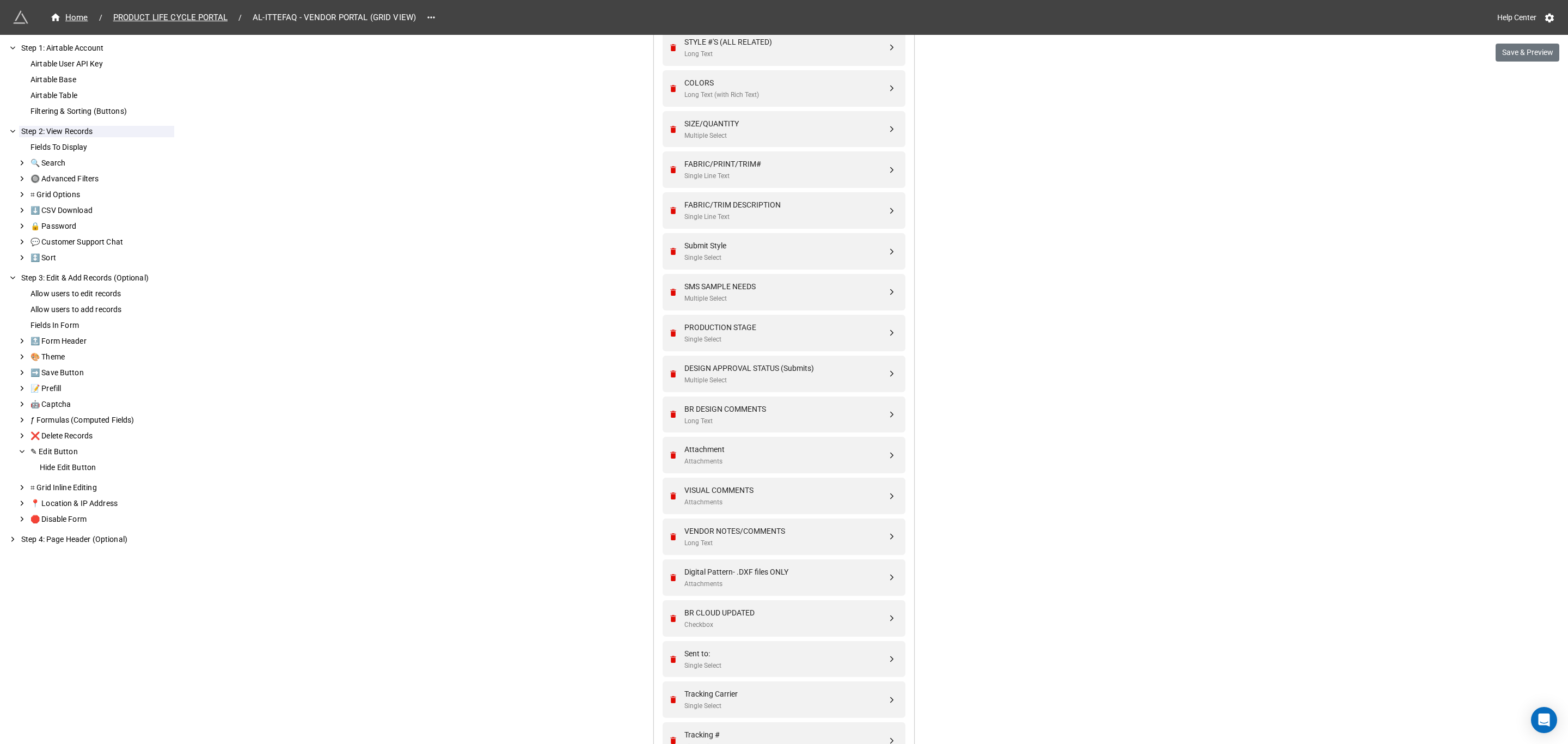
scroll to position [566, 0]
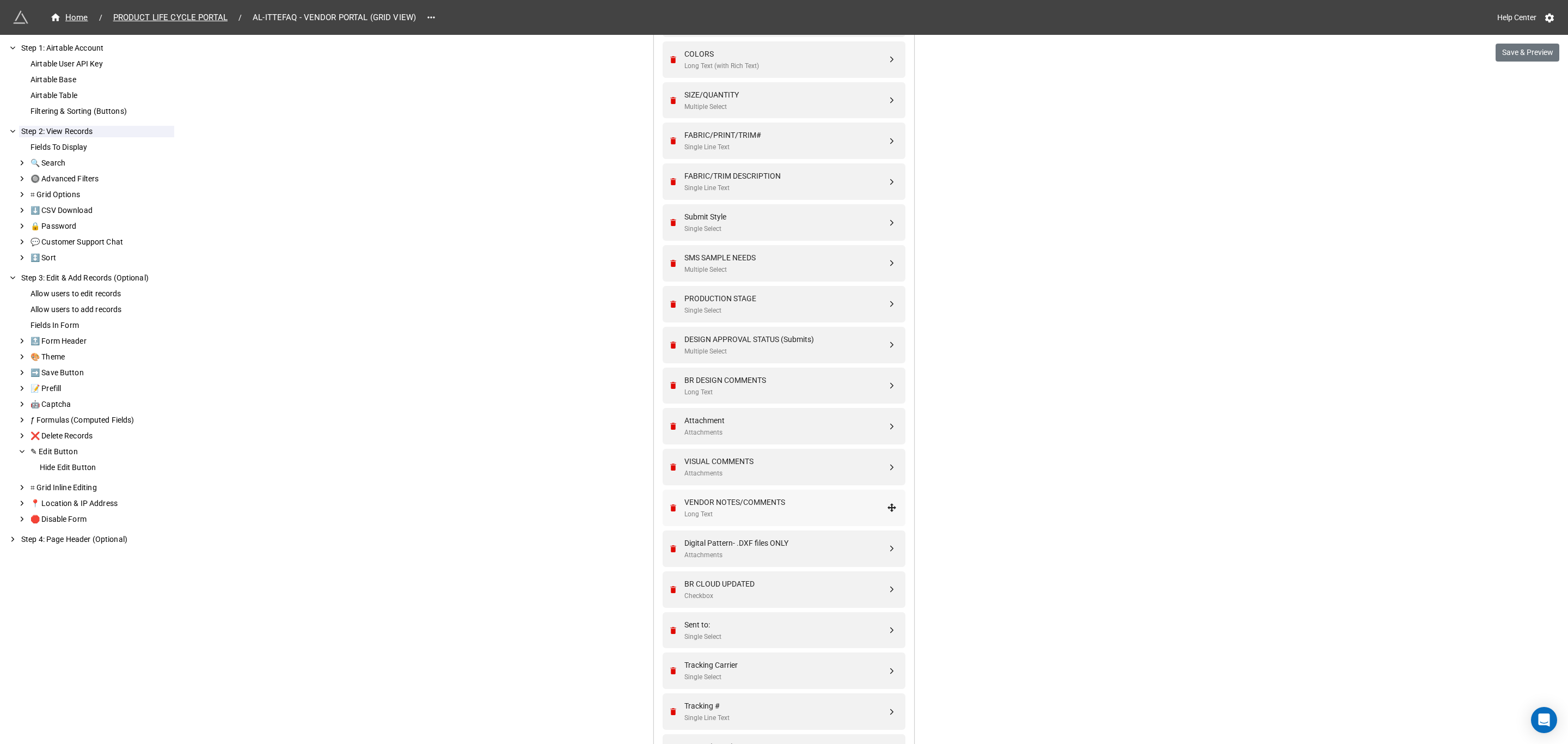
click at [816, 509] on div "VENDOR NOTES/COMMENTS Long Text" at bounding box center [785, 508] width 203 height 24
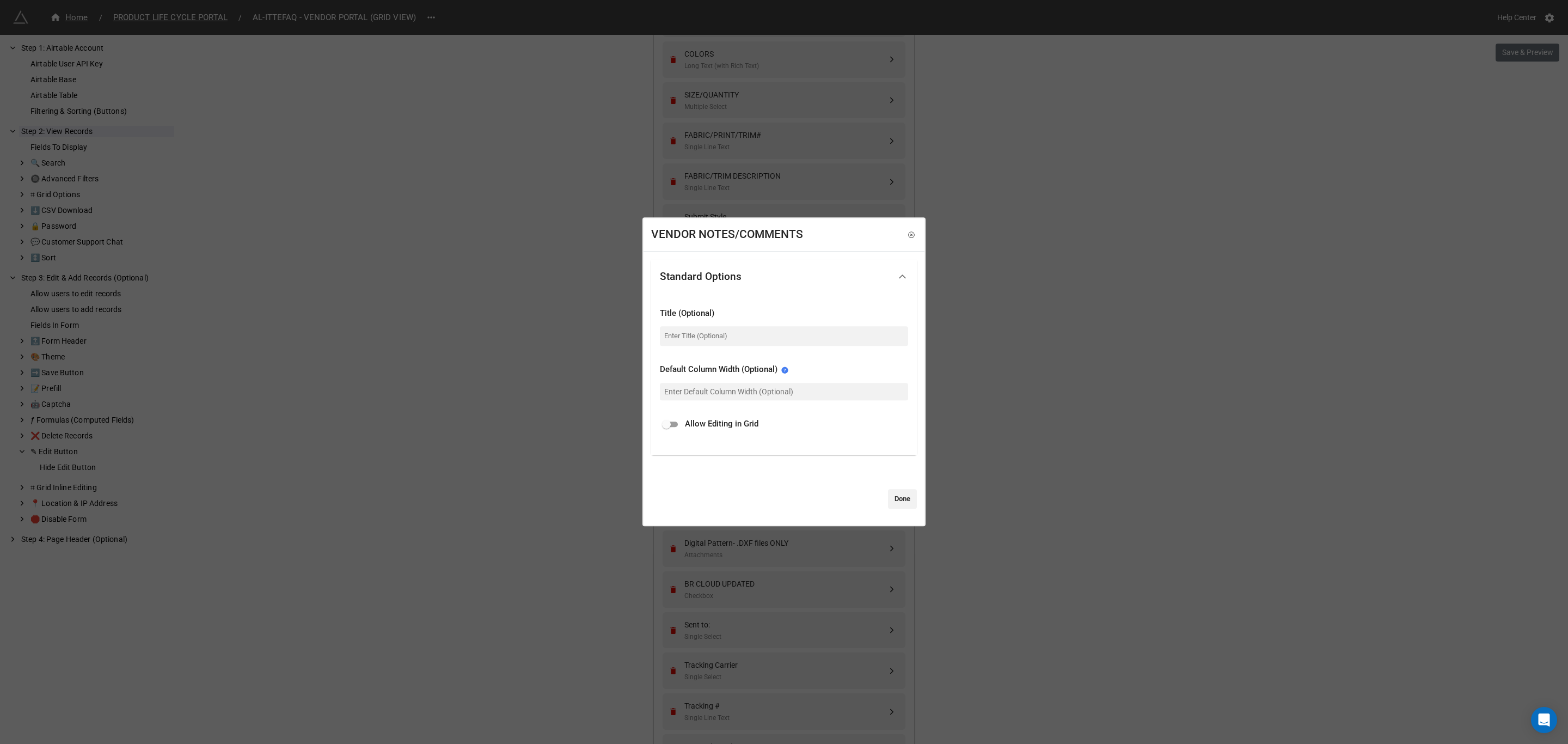
click at [1089, 380] on div "VENDOR NOTES/COMMENTS Standard Options Title (Optional) Default Column Width (O…" at bounding box center [784, 372] width 1568 height 744
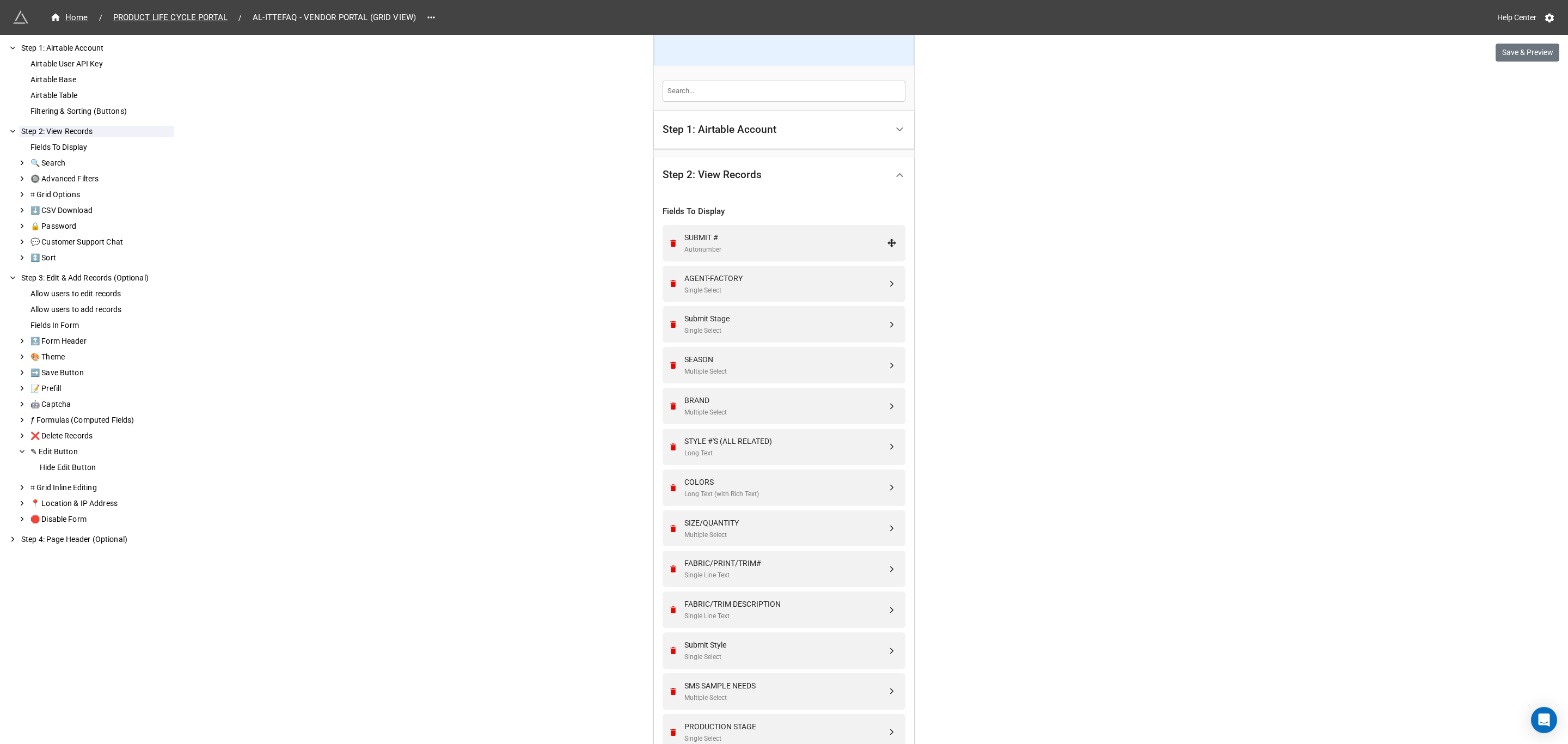
scroll to position [0, 0]
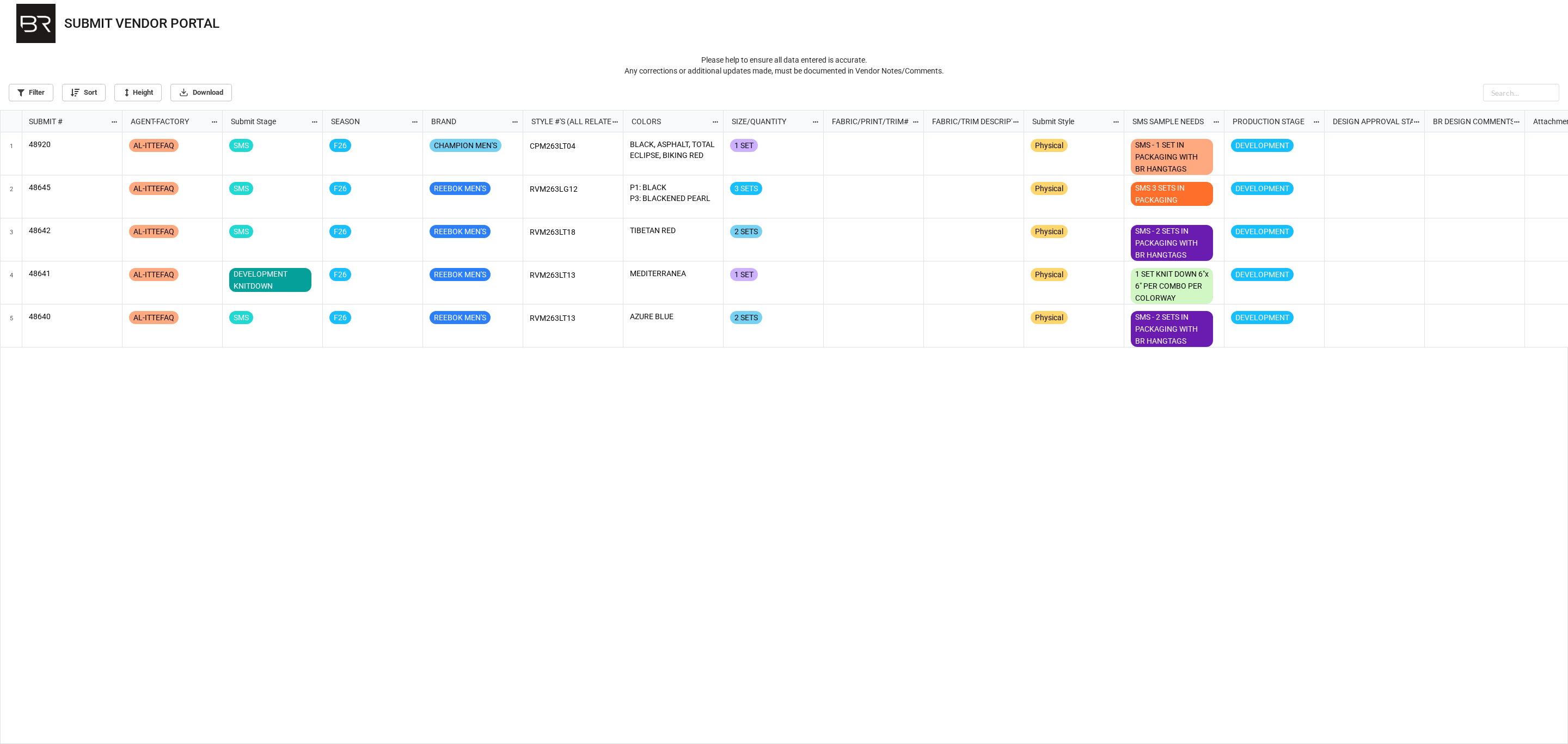
scroll to position [628, 1561]
drag, startPoint x: 948, startPoint y: 737, endPoint x: 1080, endPoint y: 720, distance: 133.1
click at [1080, 720] on div "AL-ITTEFAQ SMS F26 CHAMPION MEN'S CPM263LT04 BLACK, ASPHALT, TOTAL ECLIPSE, BIK…" at bounding box center [846, 438] width 1446 height 613
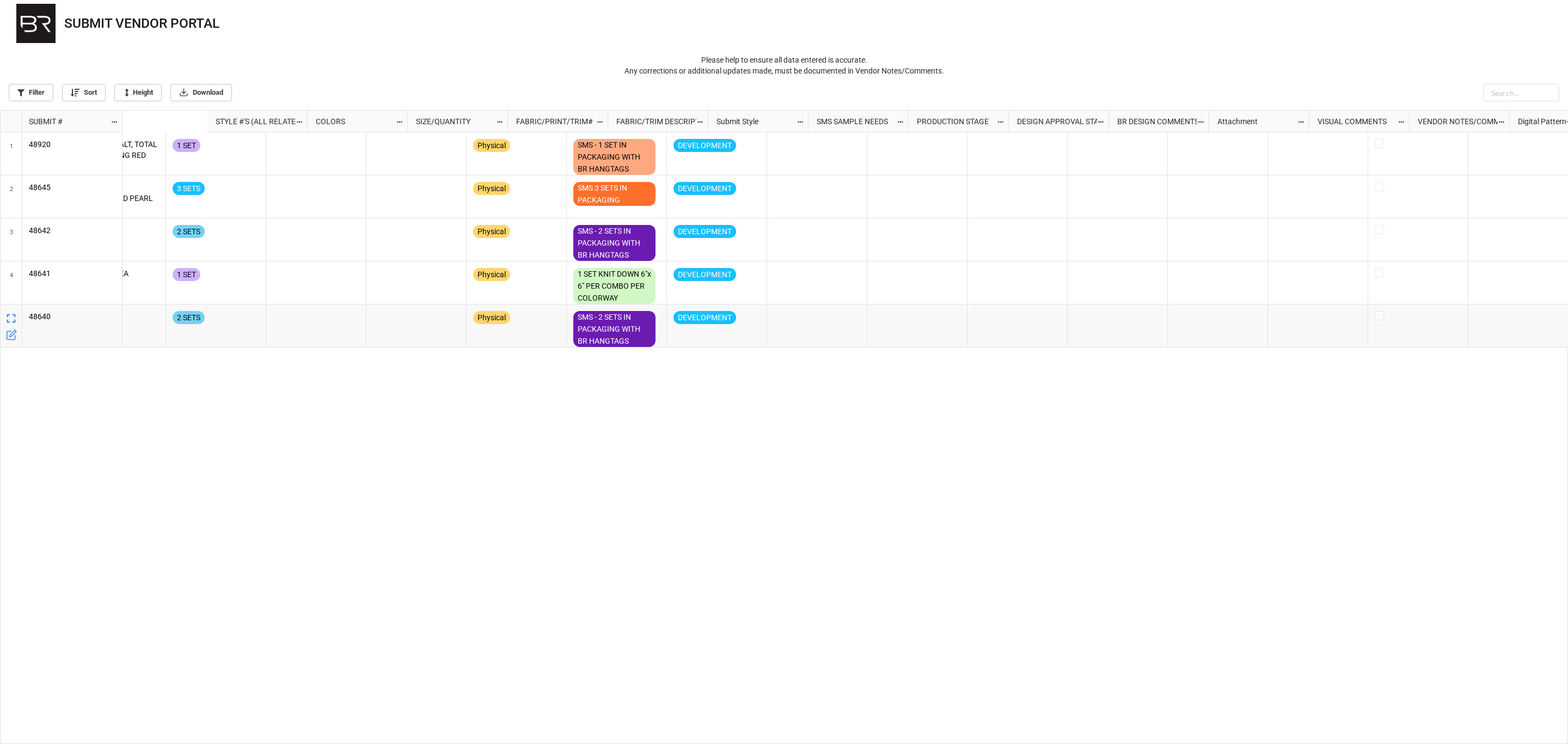
scroll to position [0, 584]
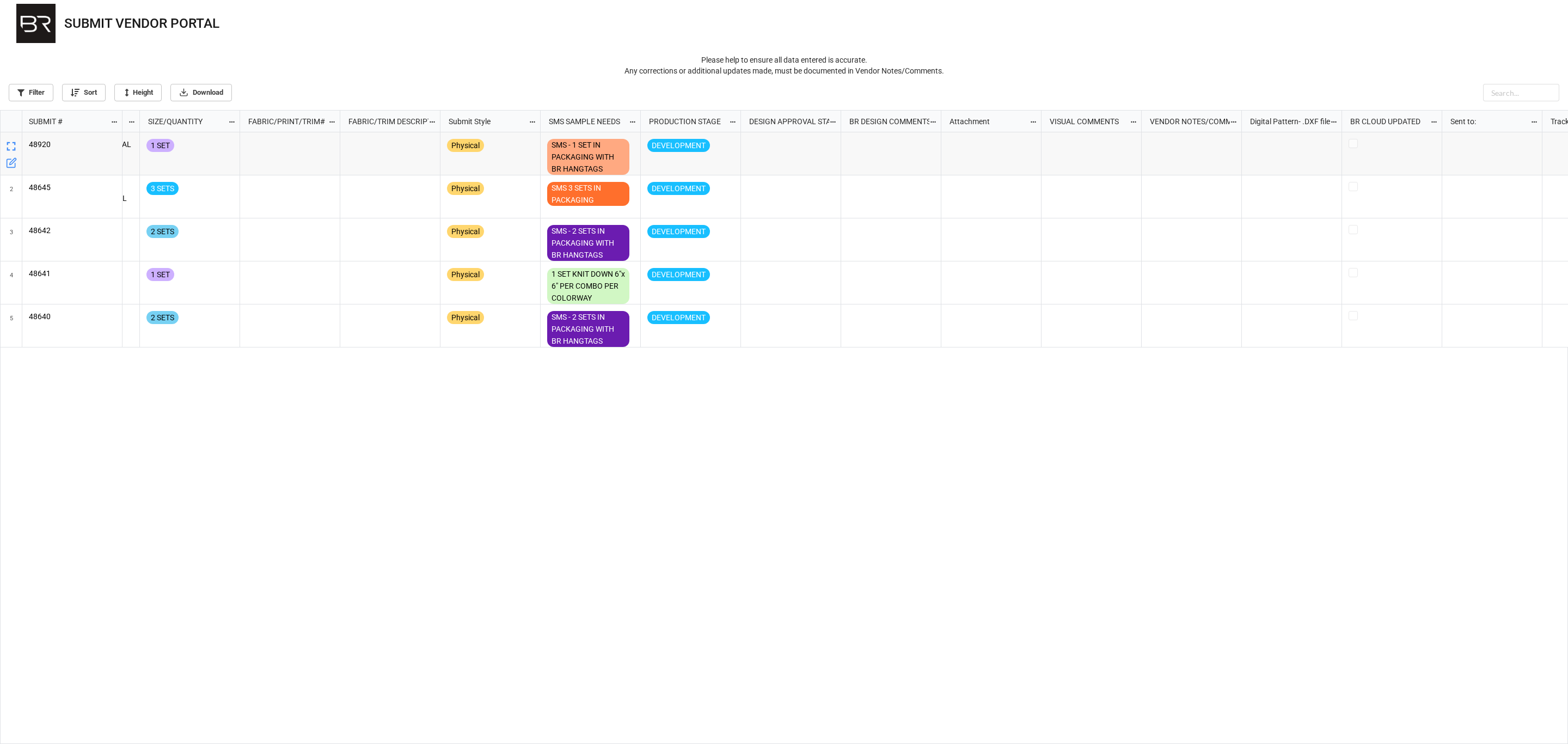
click at [1127, 142] on div "grid" at bounding box center [1092, 154] width 100 height 43
click at [1129, 139] on div "grid" at bounding box center [1092, 154] width 100 height 43
click at [1133, 123] on icon "grid" at bounding box center [1133, 122] width 7 height 7
